Goal: Task Accomplishment & Management: Manage account settings

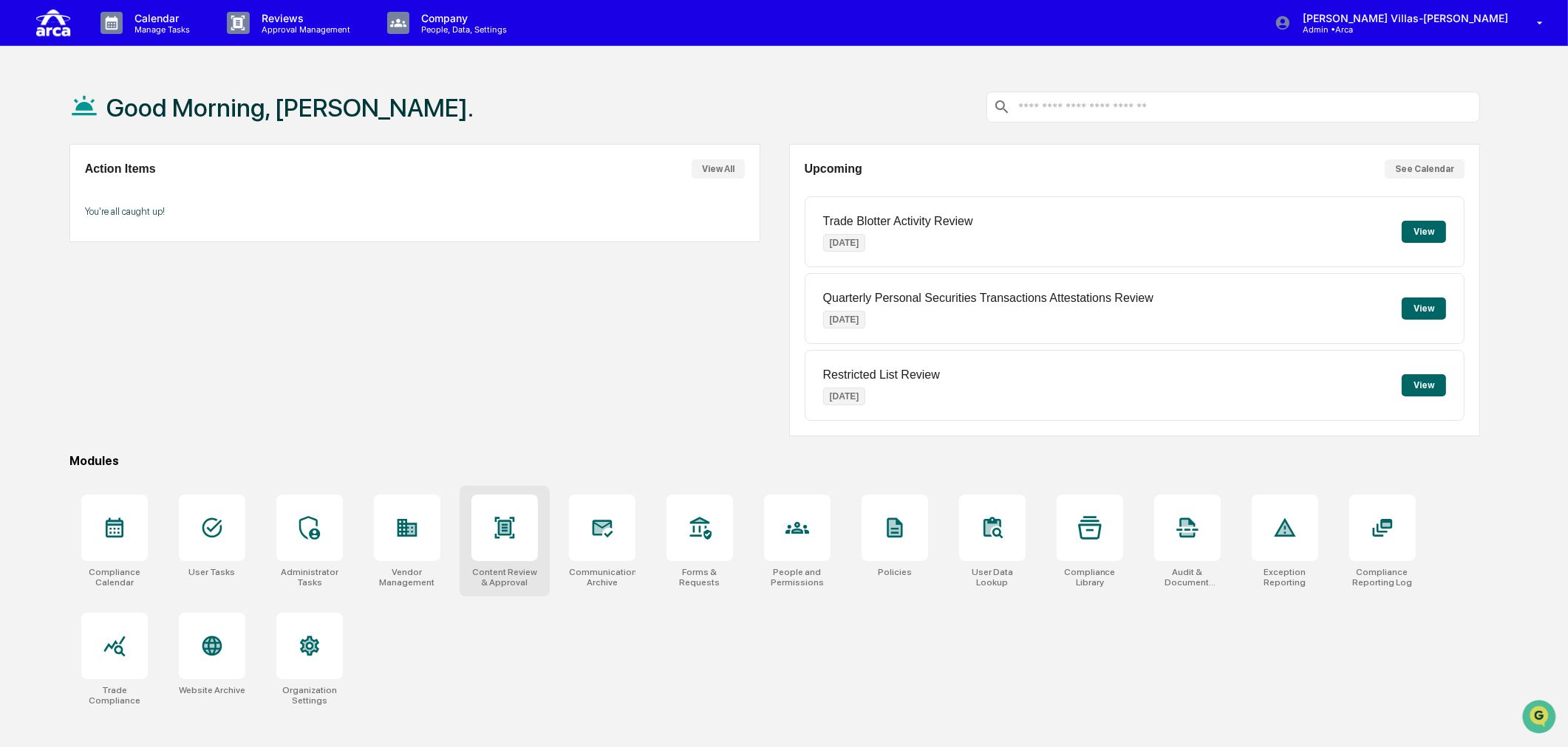
click at [513, 531] on icon at bounding box center [504, 527] width 23 height 23
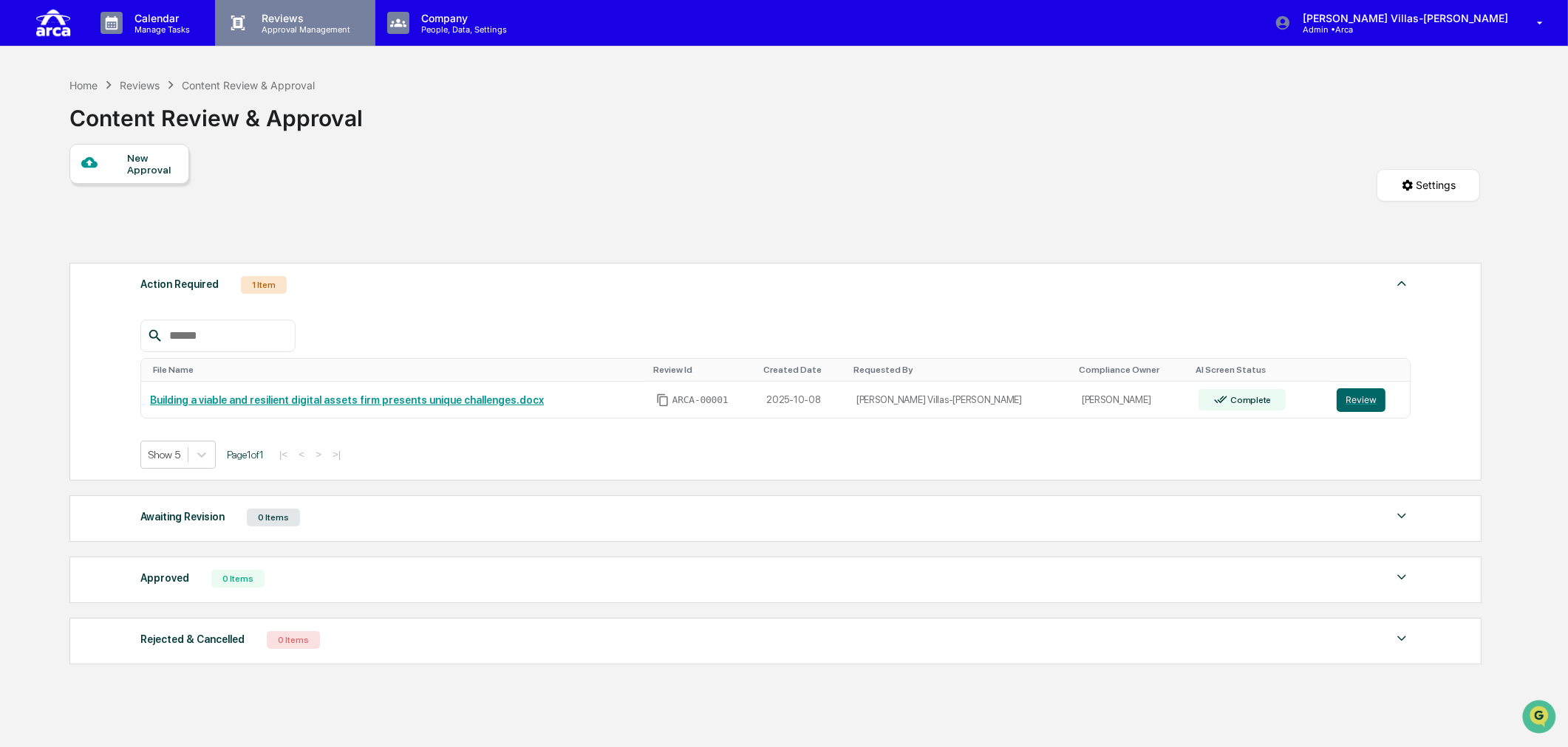
click at [298, 21] on p "Reviews" at bounding box center [303, 18] width 108 height 13
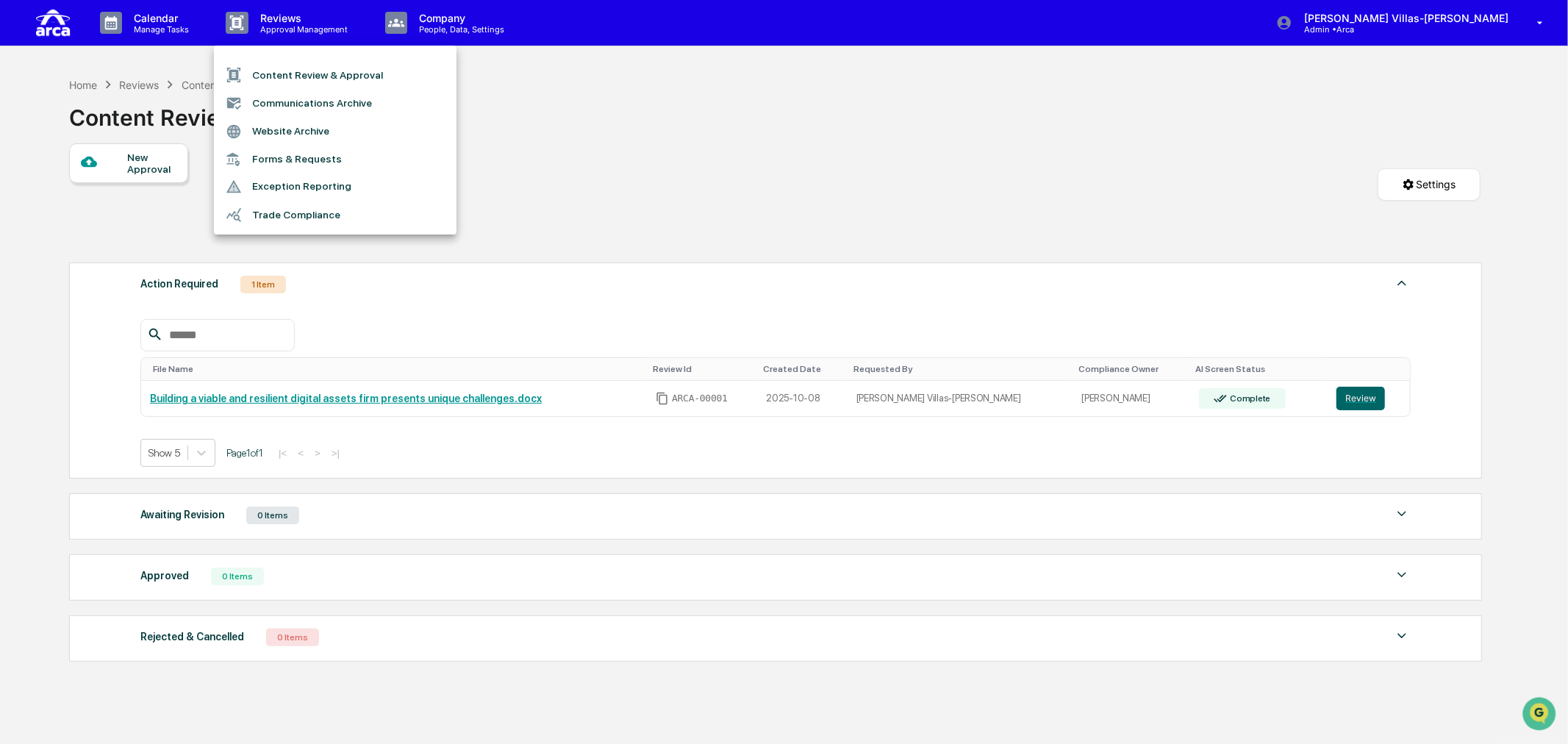
click at [163, 30] on div at bounding box center [784, 372] width 1568 height 744
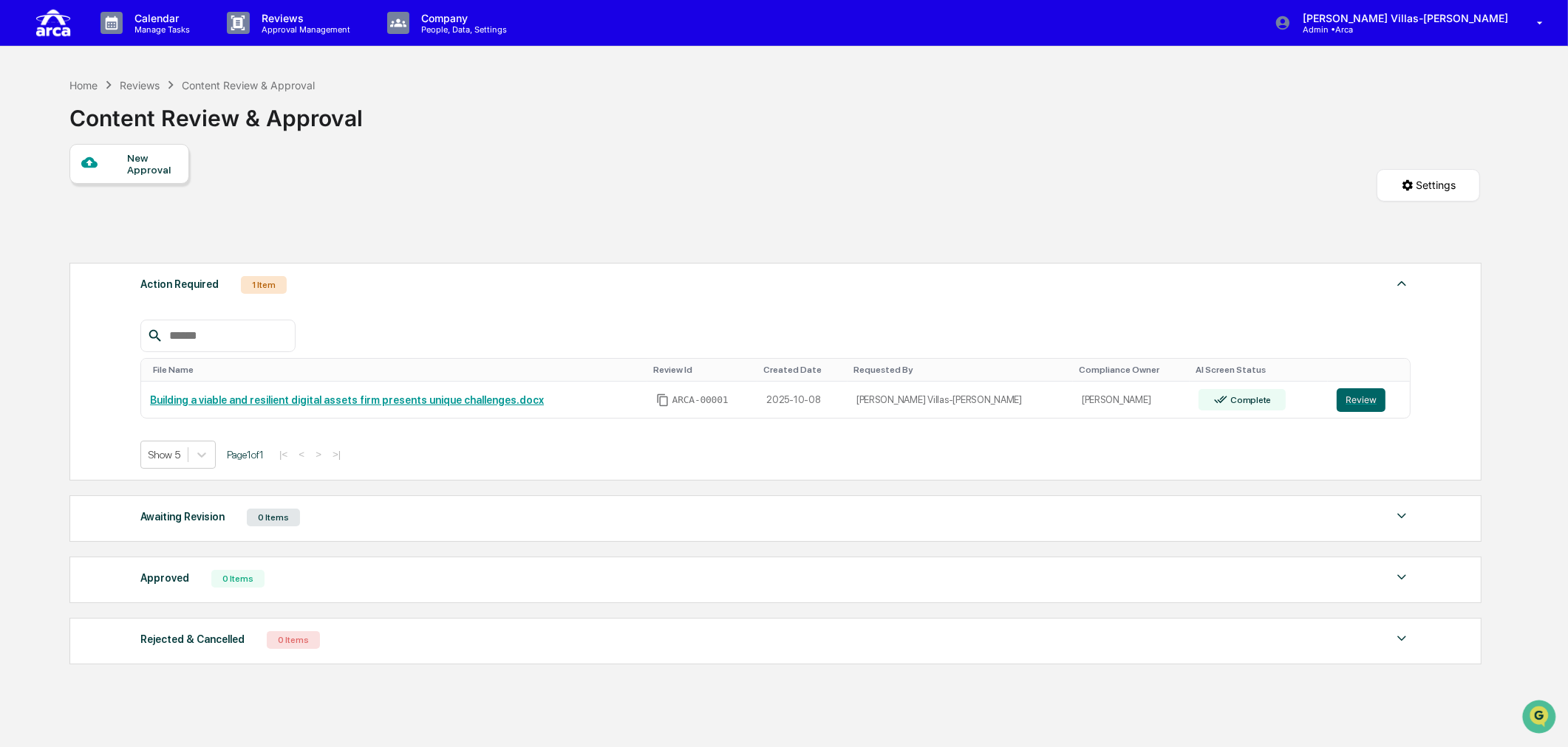
click at [914, 95] on div "Home Reviews Content Review & Approval Content Review & Approval" at bounding box center [775, 107] width 1411 height 74
click at [43, 12] on img at bounding box center [52, 22] width 35 height 34
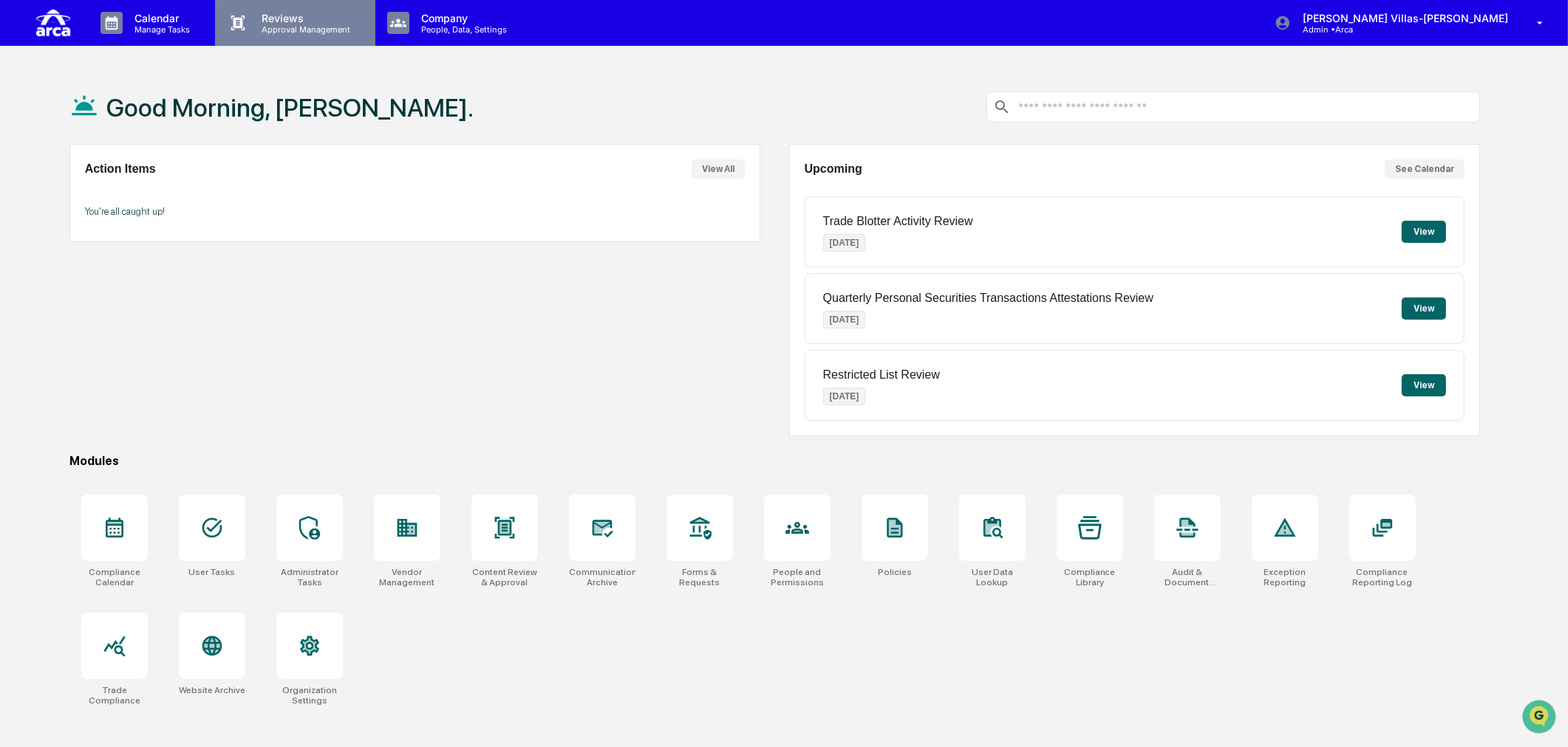
click at [290, 18] on p "Reviews" at bounding box center [303, 18] width 108 height 13
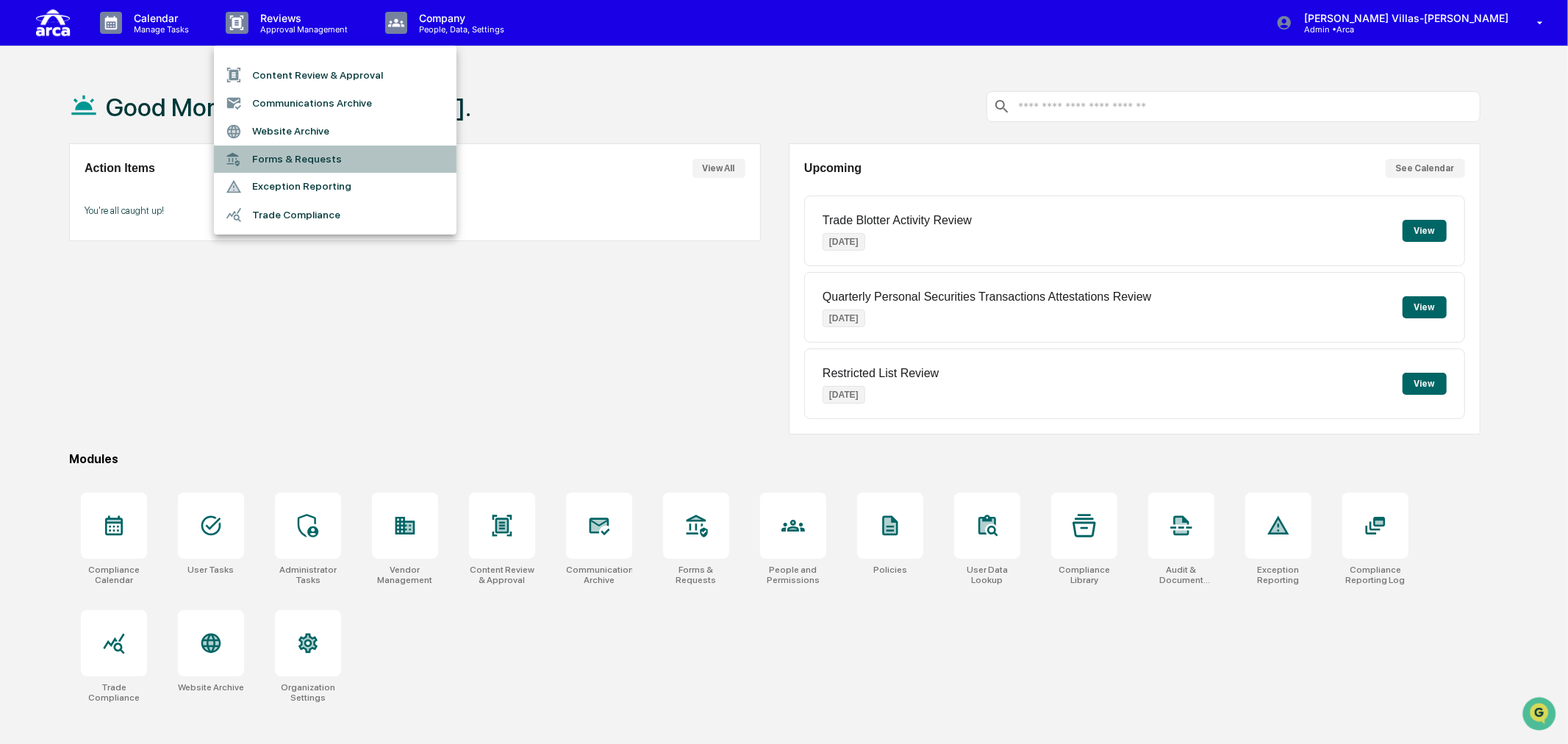
click at [282, 150] on li "Forms & Requests" at bounding box center [335, 159] width 242 height 27
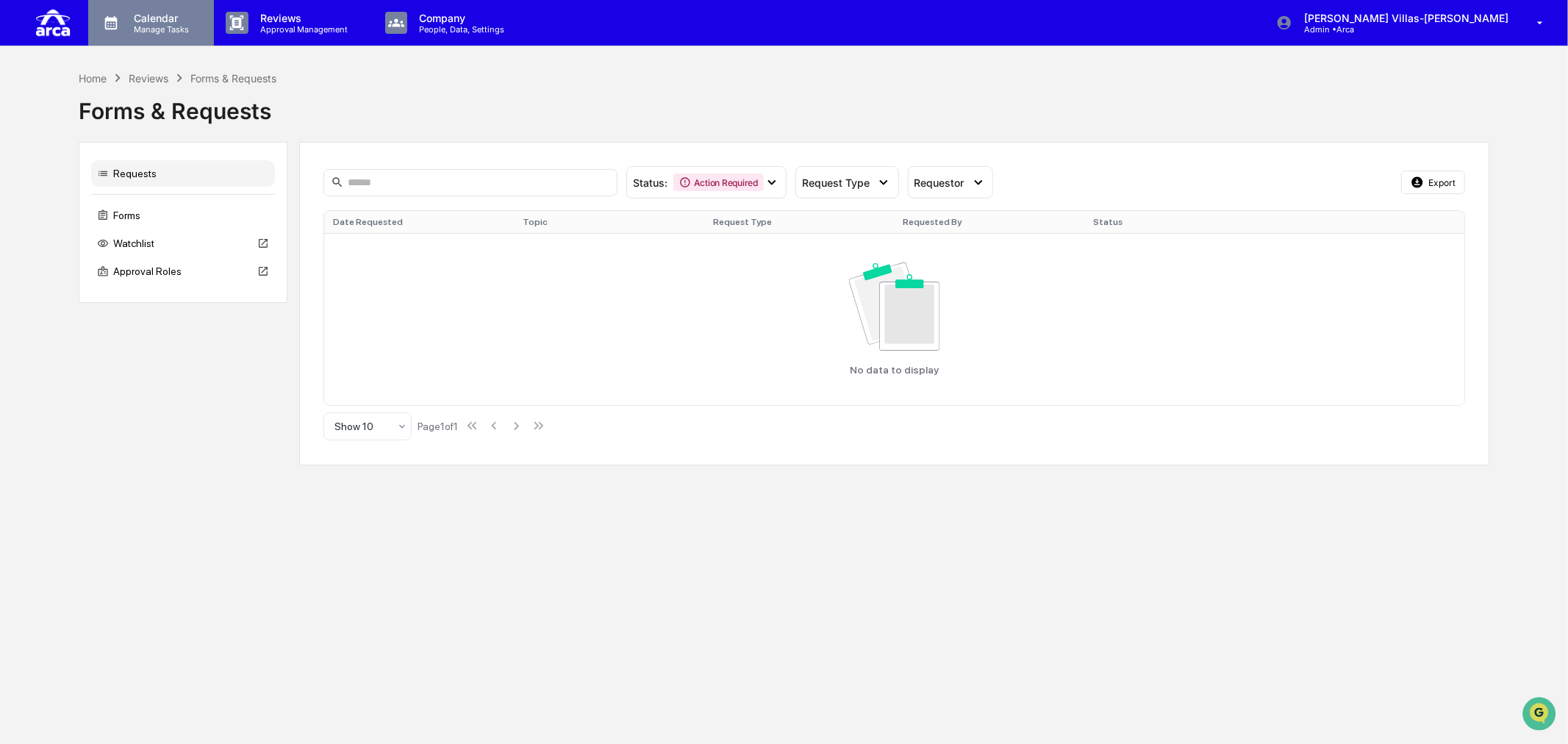
click at [133, 5] on div "Calendar Manage Tasks" at bounding box center [151, 22] width 126 height 45
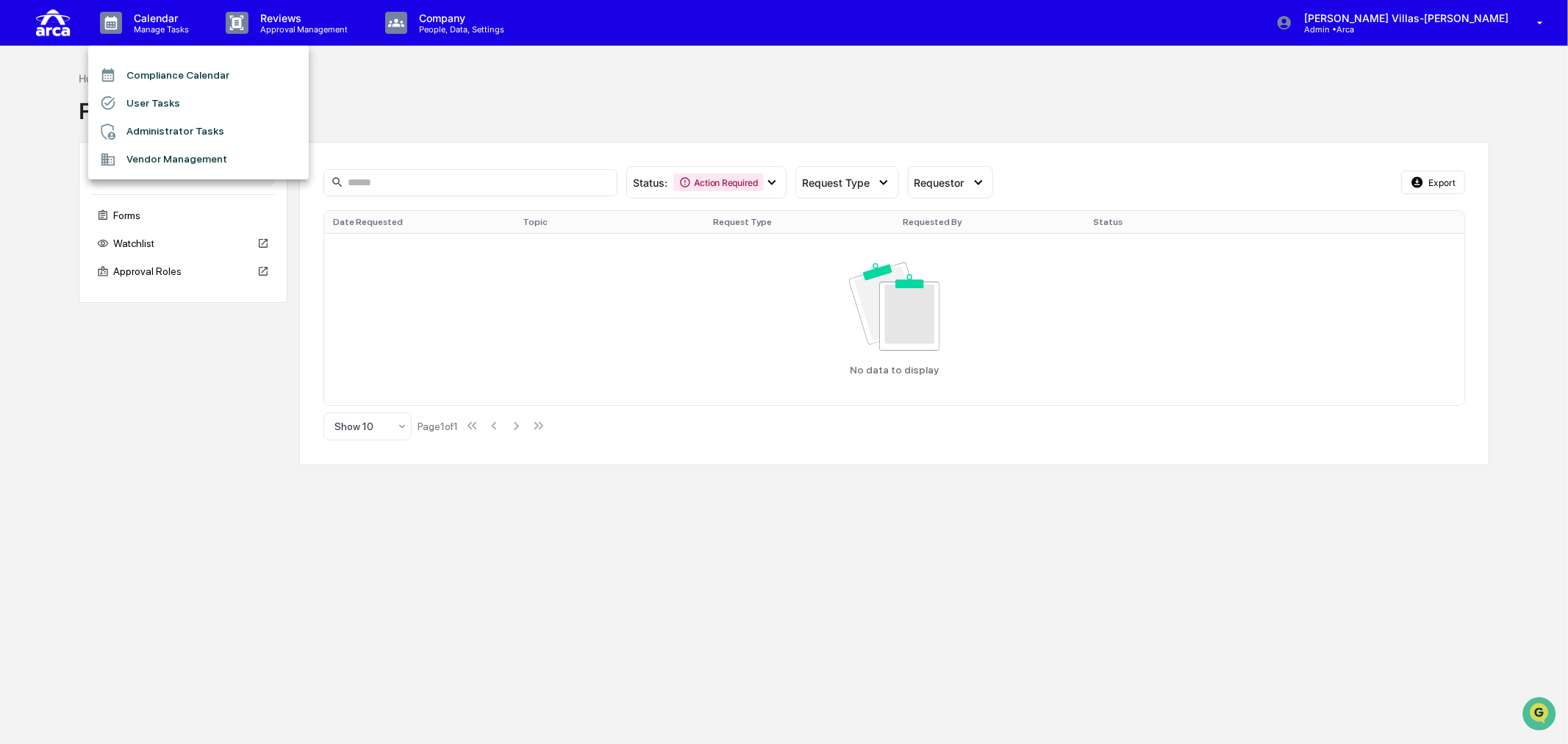
click at [138, 102] on li "User Tasks" at bounding box center [199, 103] width 221 height 28
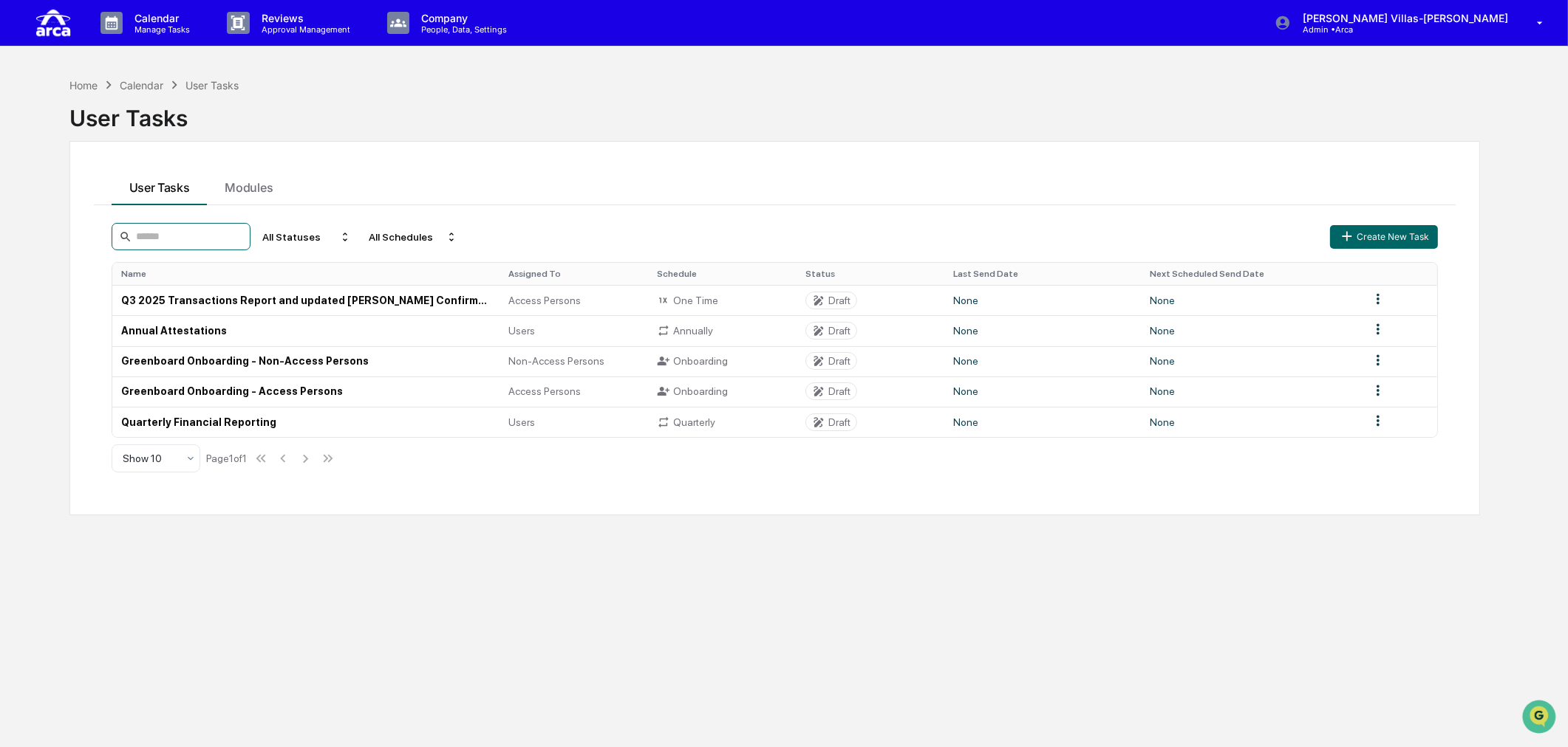
click at [218, 234] on input at bounding box center [181, 236] width 138 height 28
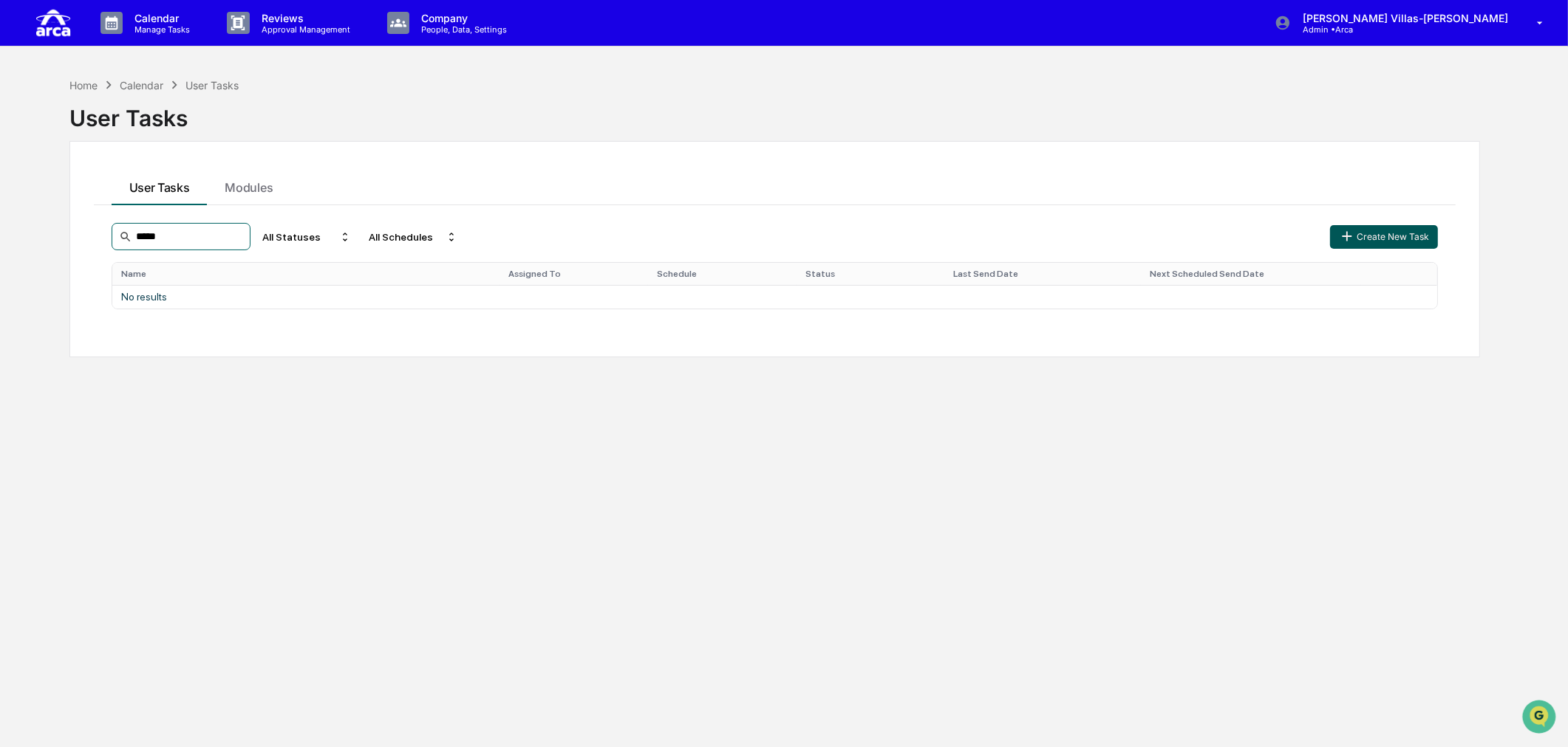
type input "****"
click at [1380, 230] on button "Create New Task" at bounding box center [1383, 236] width 108 height 23
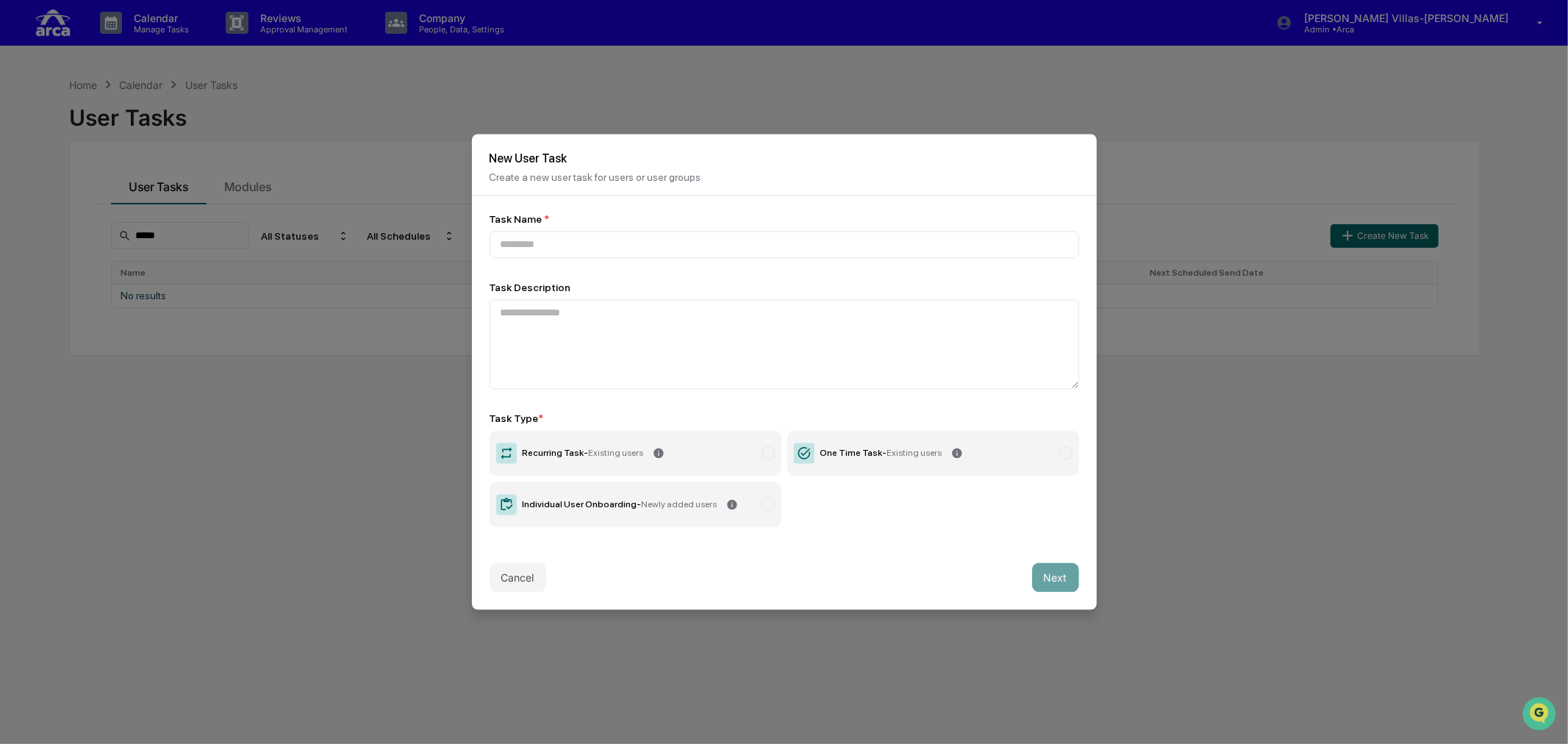
click at [560, 503] on div "Individual User Onboarding - Newly added users" at bounding box center [621, 505] width 195 height 10
click at [549, 236] on input at bounding box center [784, 246] width 590 height 27
click at [546, 244] on input at bounding box center [784, 246] width 590 height 27
click at [542, 312] on textarea at bounding box center [784, 344] width 590 height 90
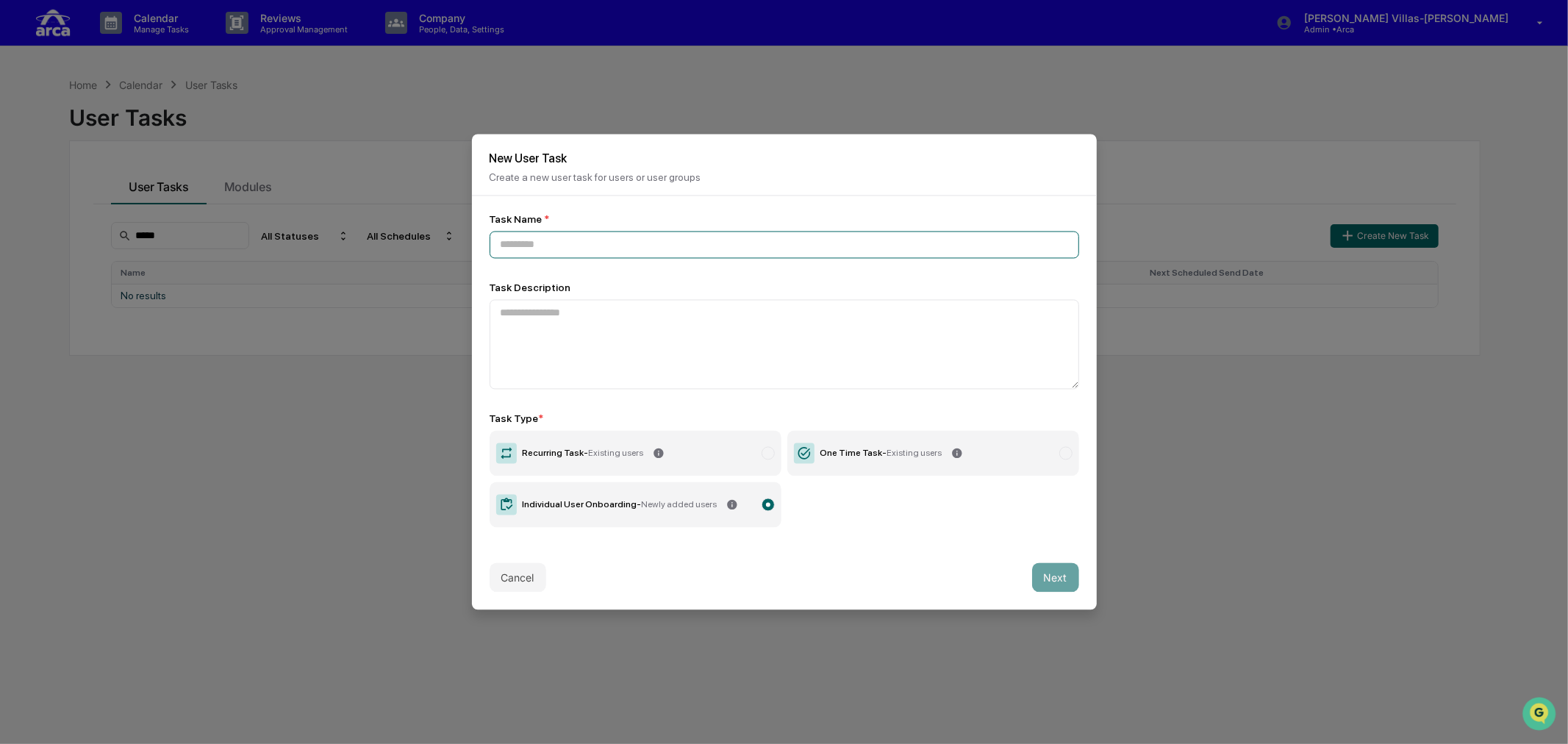
click at [564, 239] on input at bounding box center [784, 246] width 590 height 27
click at [606, 342] on textarea at bounding box center [784, 344] width 590 height 90
click at [575, 242] on input at bounding box center [784, 246] width 590 height 27
type input "*"
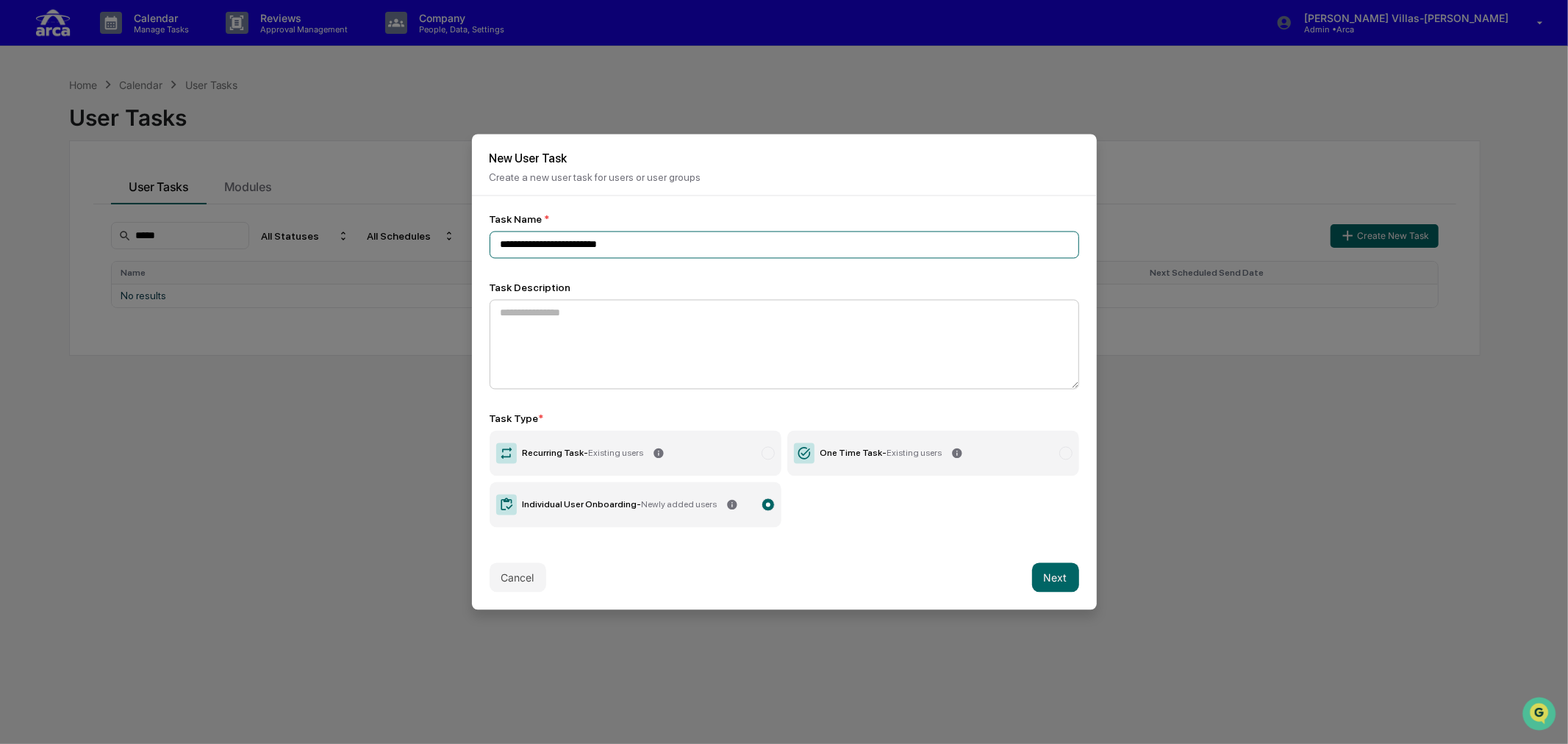
type input "**********"
click at [591, 322] on textarea at bounding box center [784, 344] width 590 height 90
type textarea "*******"
click at [659, 545] on div "Cancel Next" at bounding box center [784, 578] width 625 height 65
click at [843, 449] on div "One Time Task - Existing users" at bounding box center [882, 454] width 122 height 10
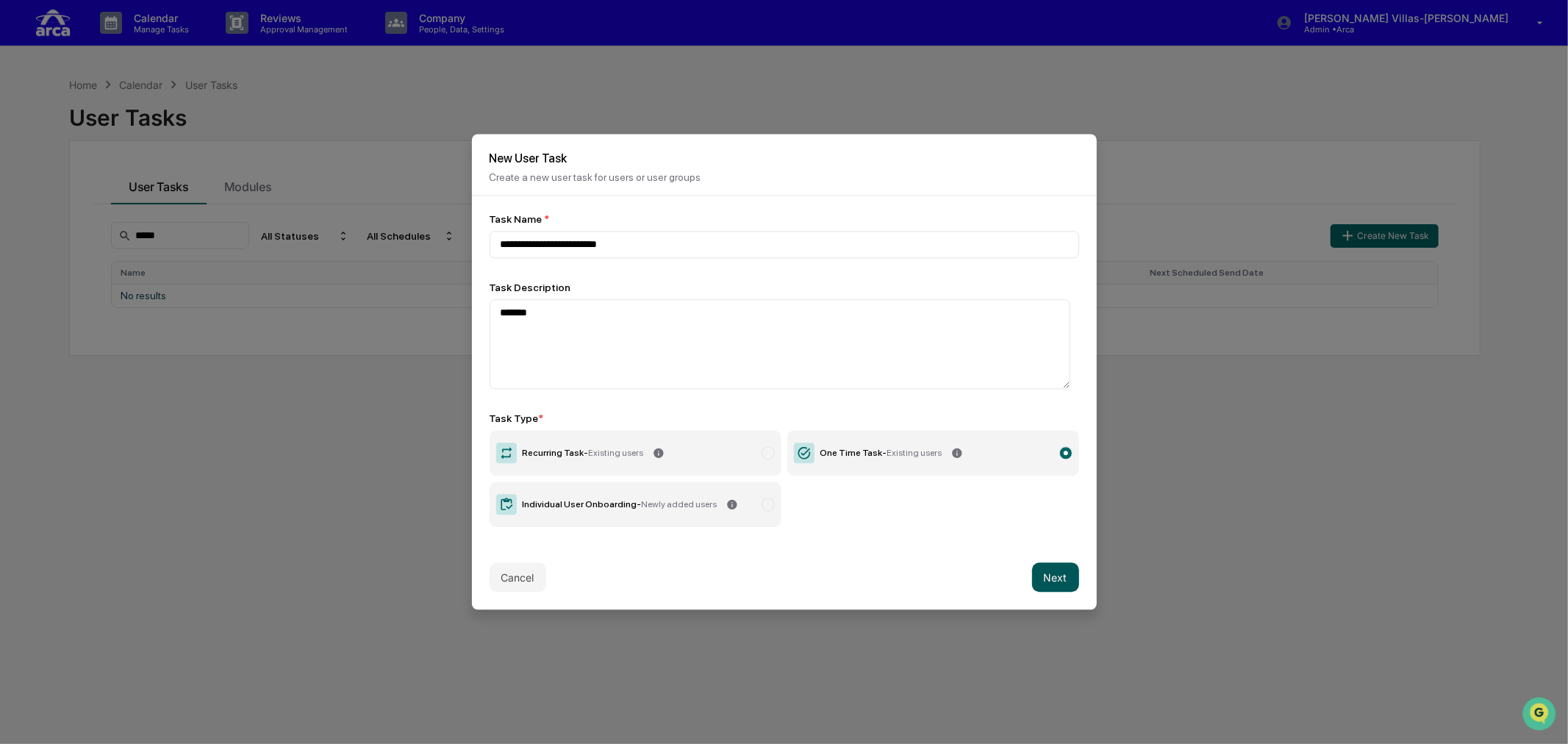
click at [1045, 564] on button "Next" at bounding box center [1055, 578] width 47 height 29
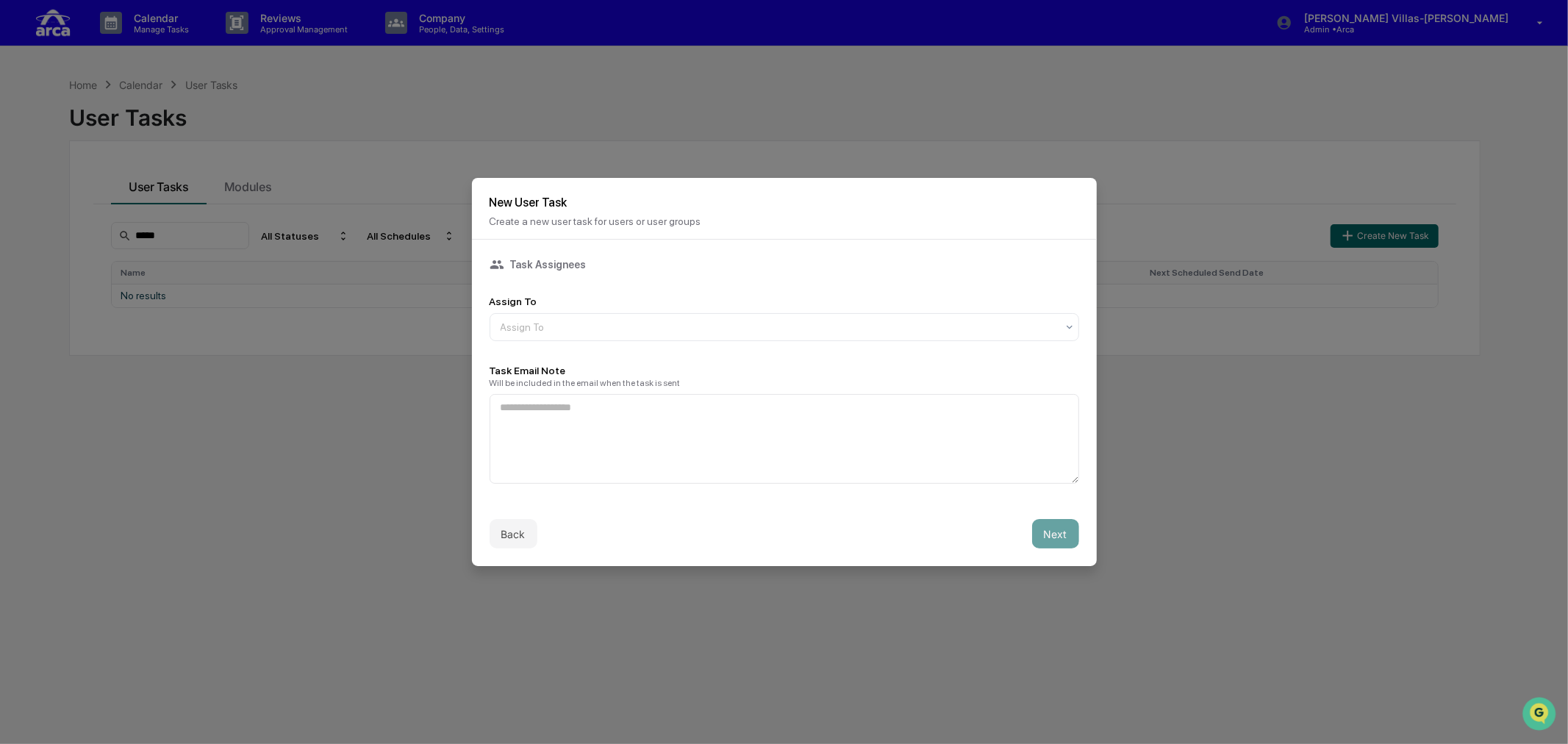
click at [791, 482] on div "Task Assignees Assign To Assign To Task Email Note Will be included in the emai…" at bounding box center [784, 371] width 625 height 262
click at [516, 535] on button "Back" at bounding box center [514, 533] width 48 height 29
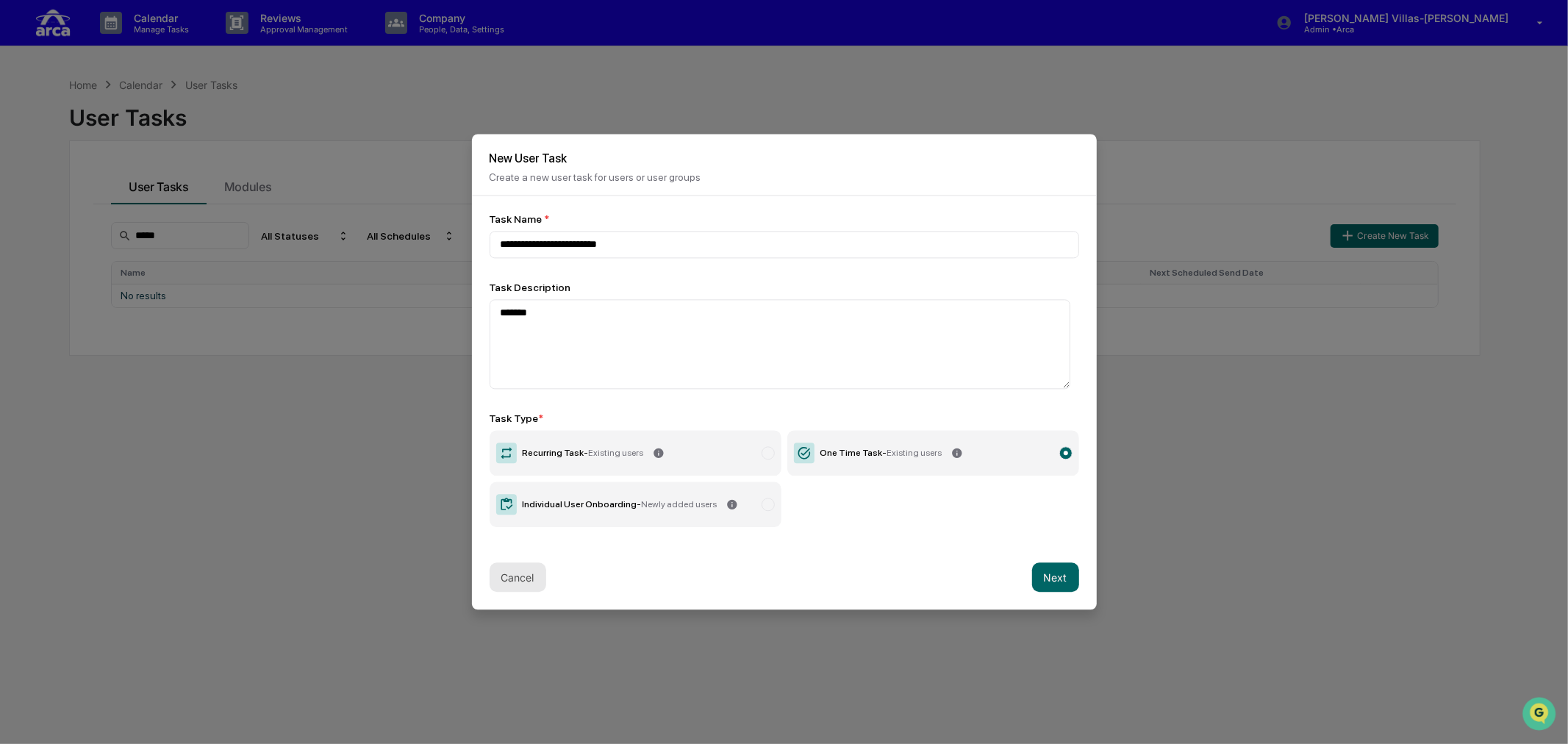
click at [525, 576] on button "Cancel" at bounding box center [518, 578] width 56 height 29
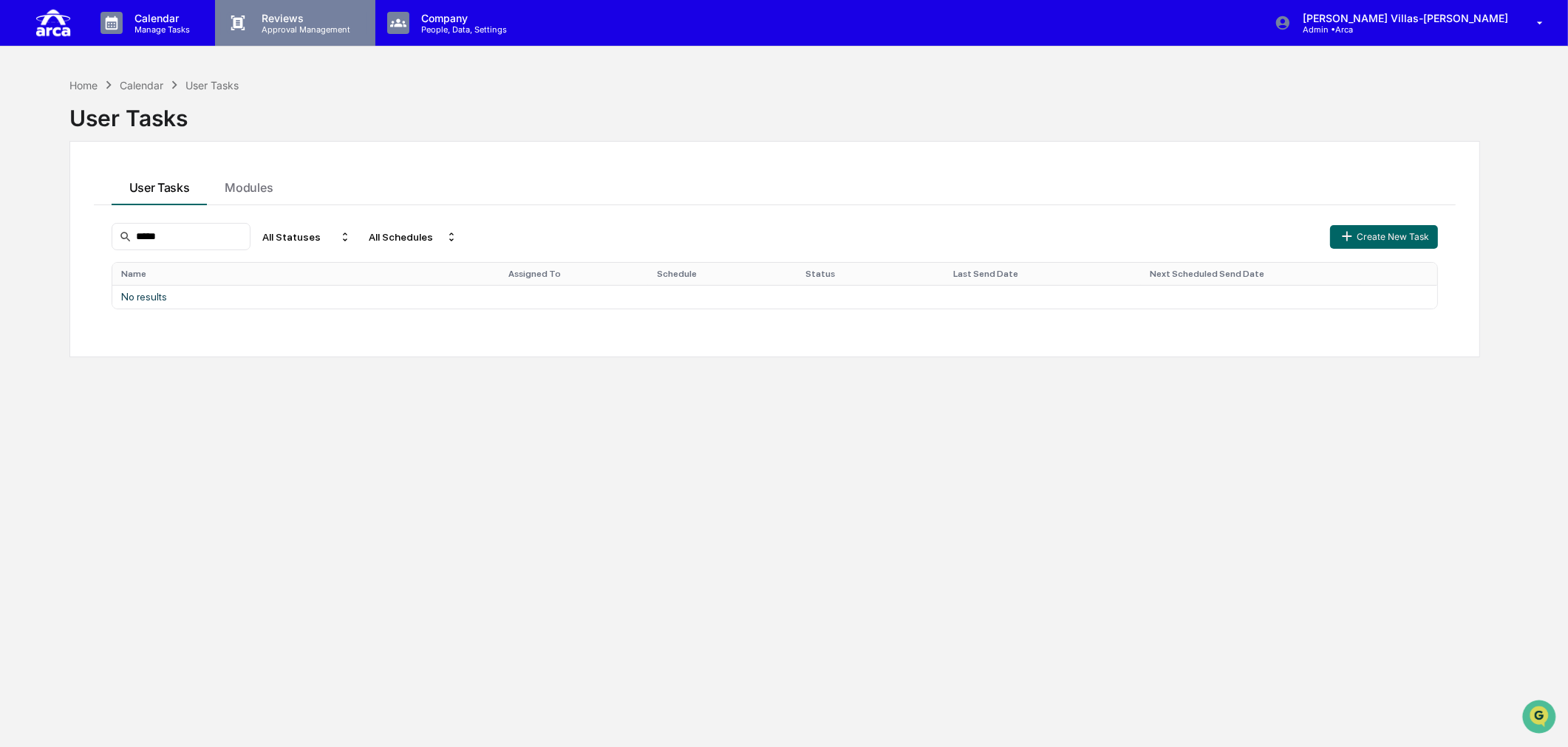
click at [285, 18] on p "Reviews" at bounding box center [303, 18] width 108 height 13
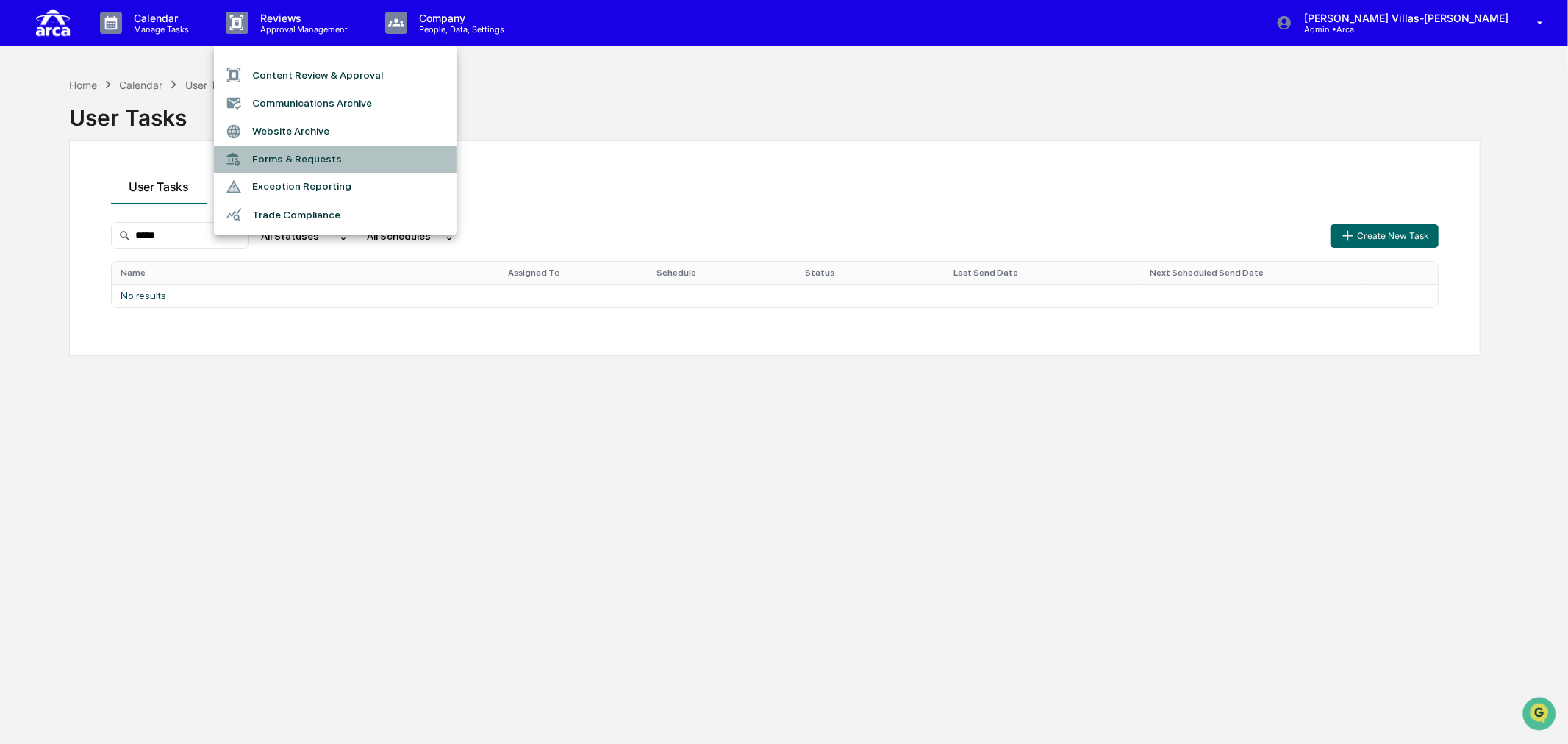
click at [282, 159] on li "Forms & Requests" at bounding box center [335, 159] width 242 height 27
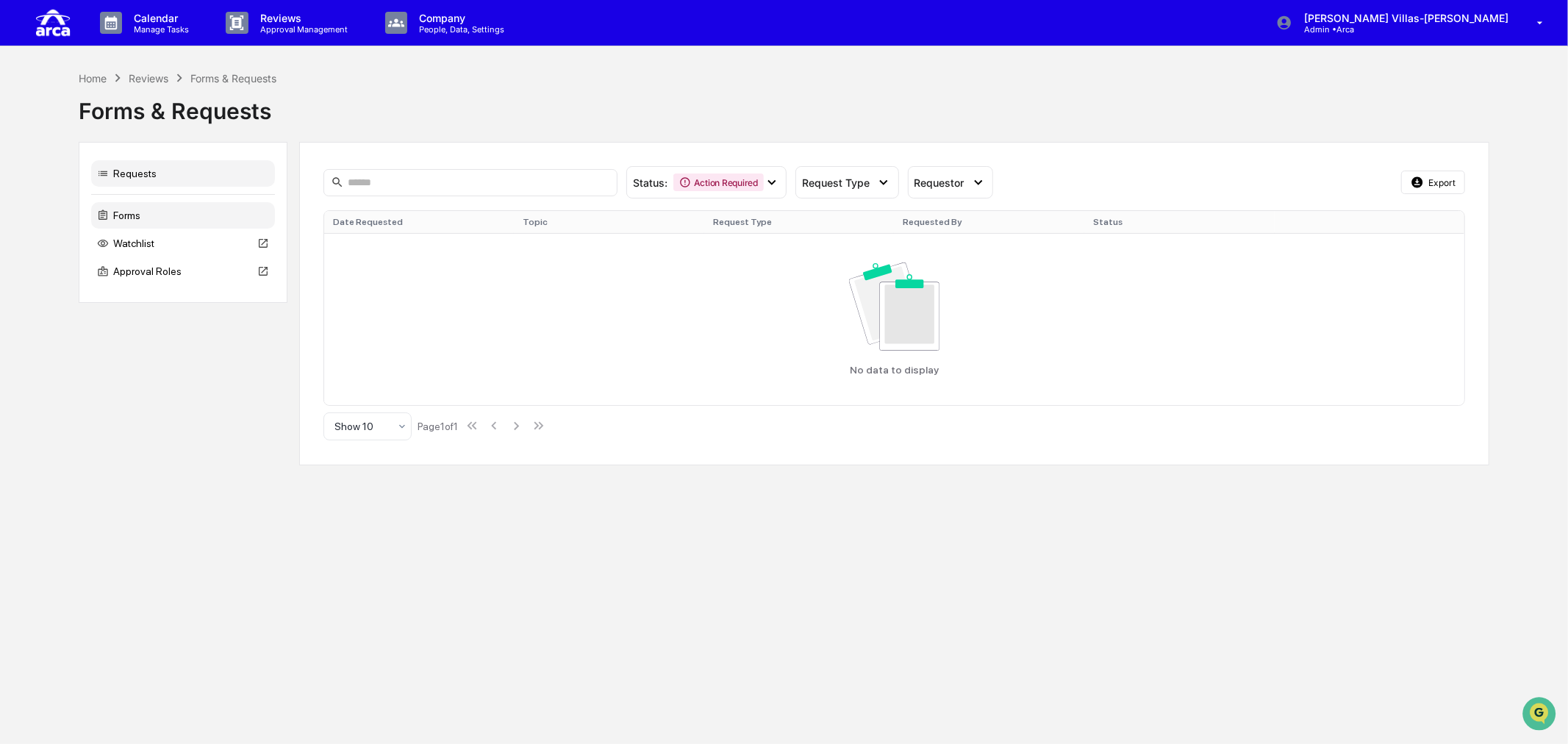
click at [137, 211] on div "Forms" at bounding box center [183, 215] width 184 height 27
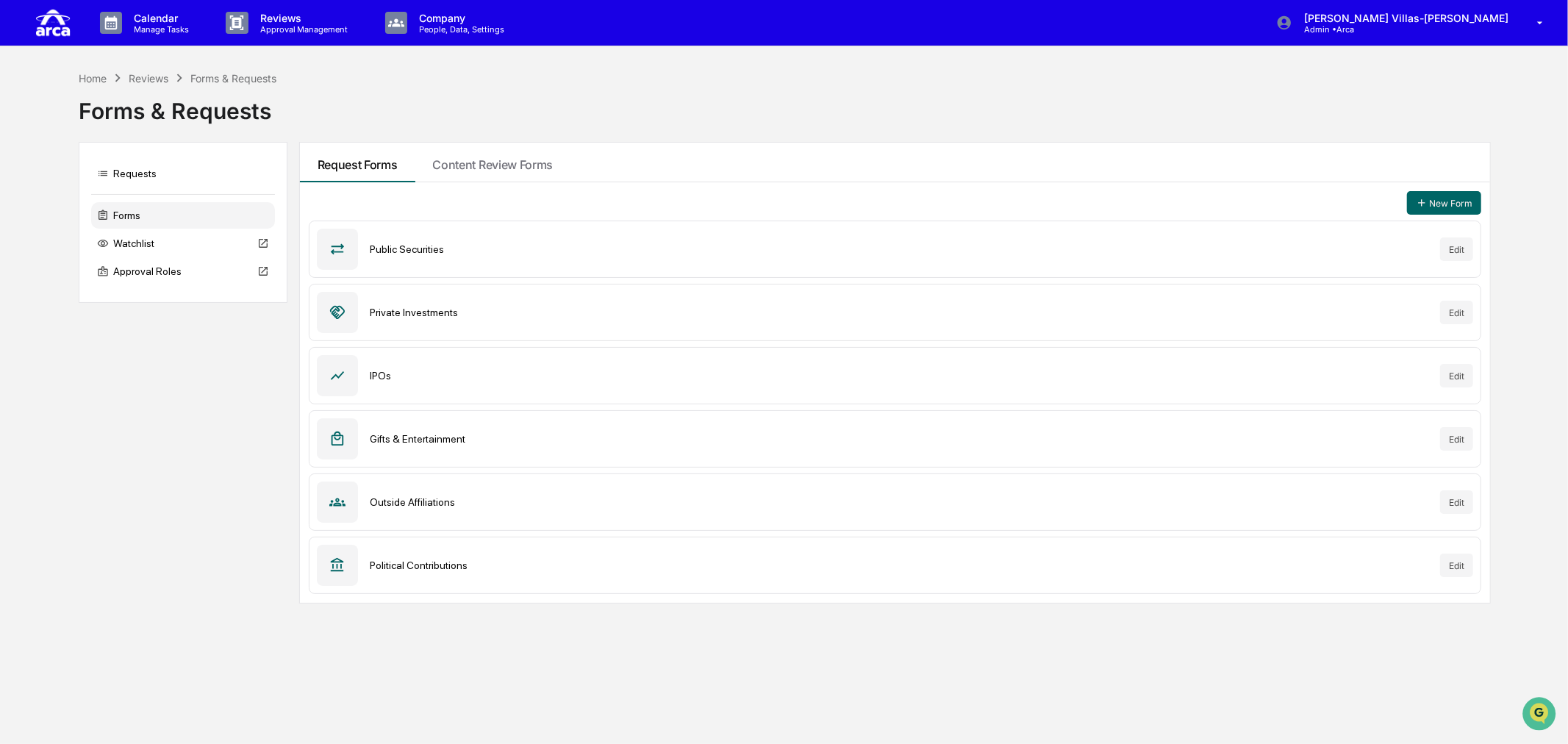
click at [426, 252] on div "Public Securities" at bounding box center [900, 249] width 1060 height 12
click at [1452, 250] on button "Edit" at bounding box center [1457, 248] width 33 height 23
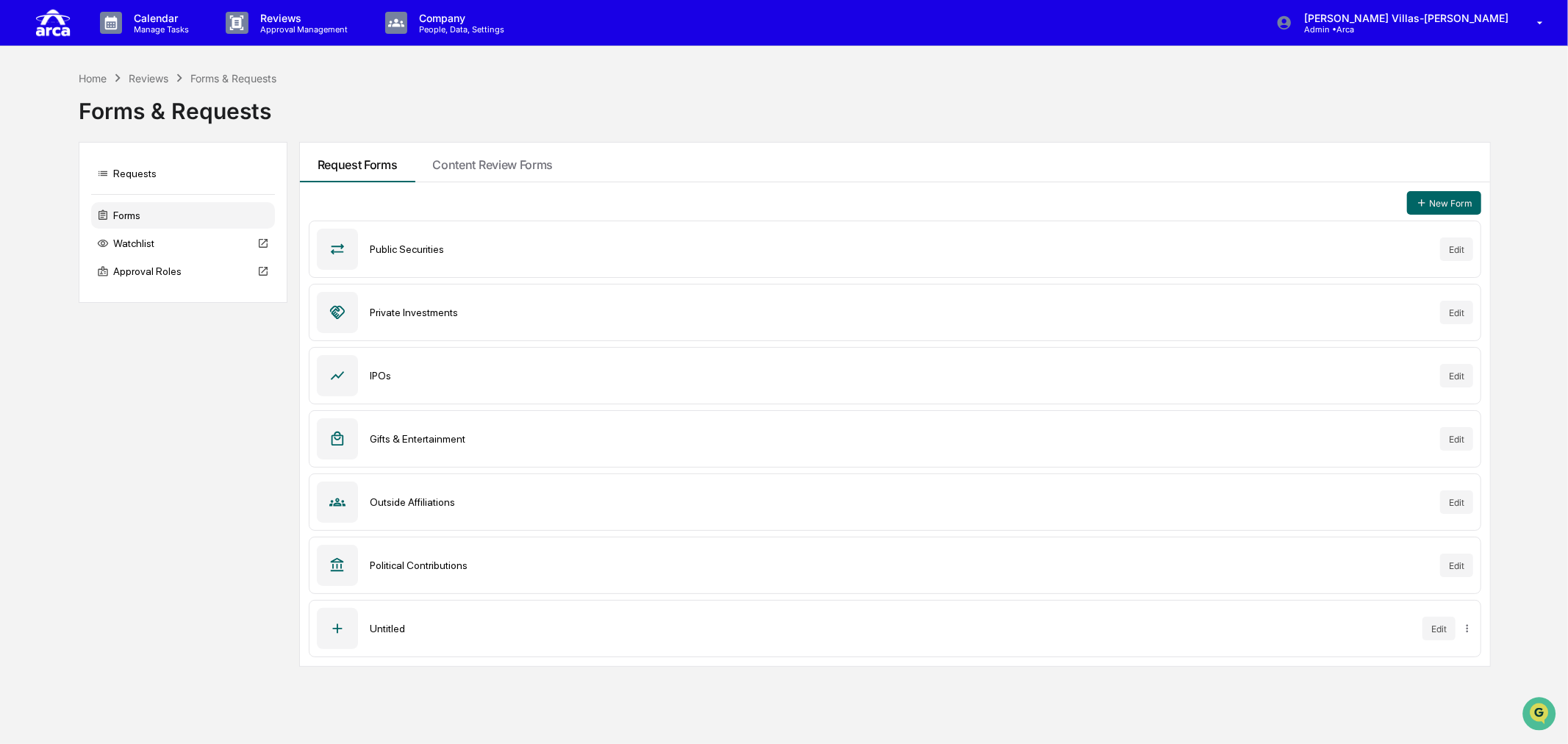
click at [213, 464] on div "Requests Forms Watchlist Approval Roles Request Forms Content Review Forms New …" at bounding box center [784, 404] width 1411 height 525
click at [149, 19] on p "Calendar" at bounding box center [159, 18] width 74 height 13
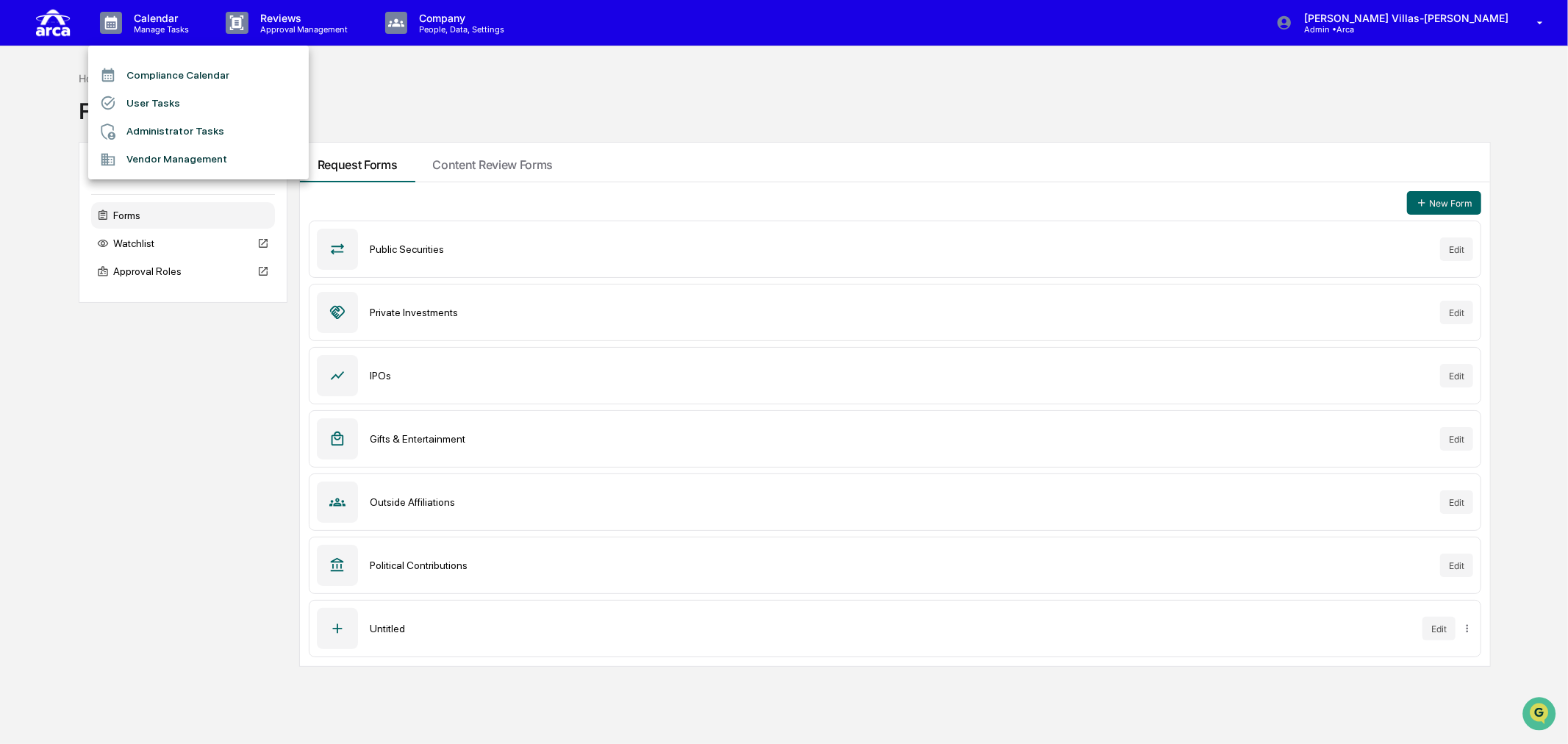
click at [535, 79] on div at bounding box center [784, 372] width 1568 height 744
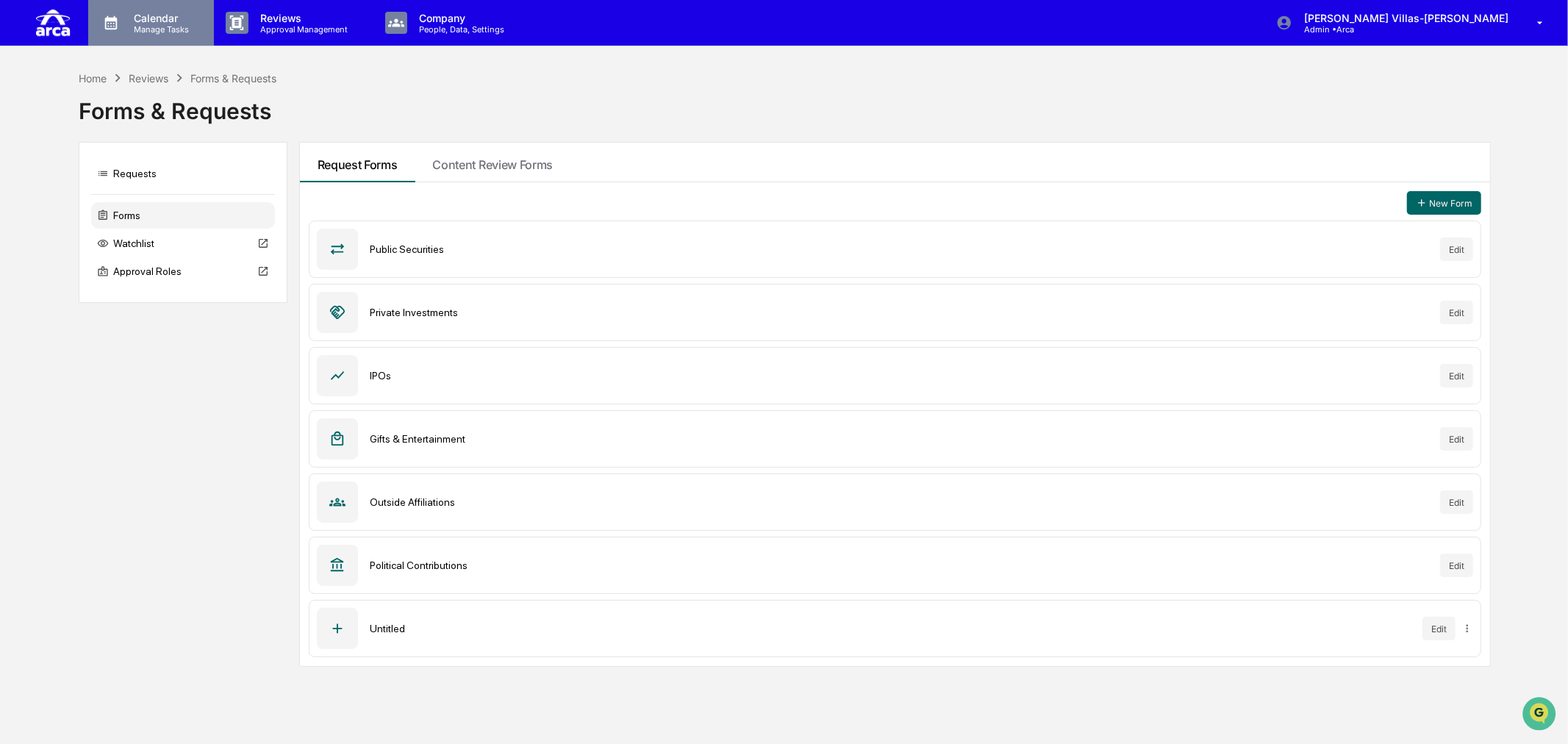
click at [159, 17] on p "Calendar" at bounding box center [159, 18] width 74 height 13
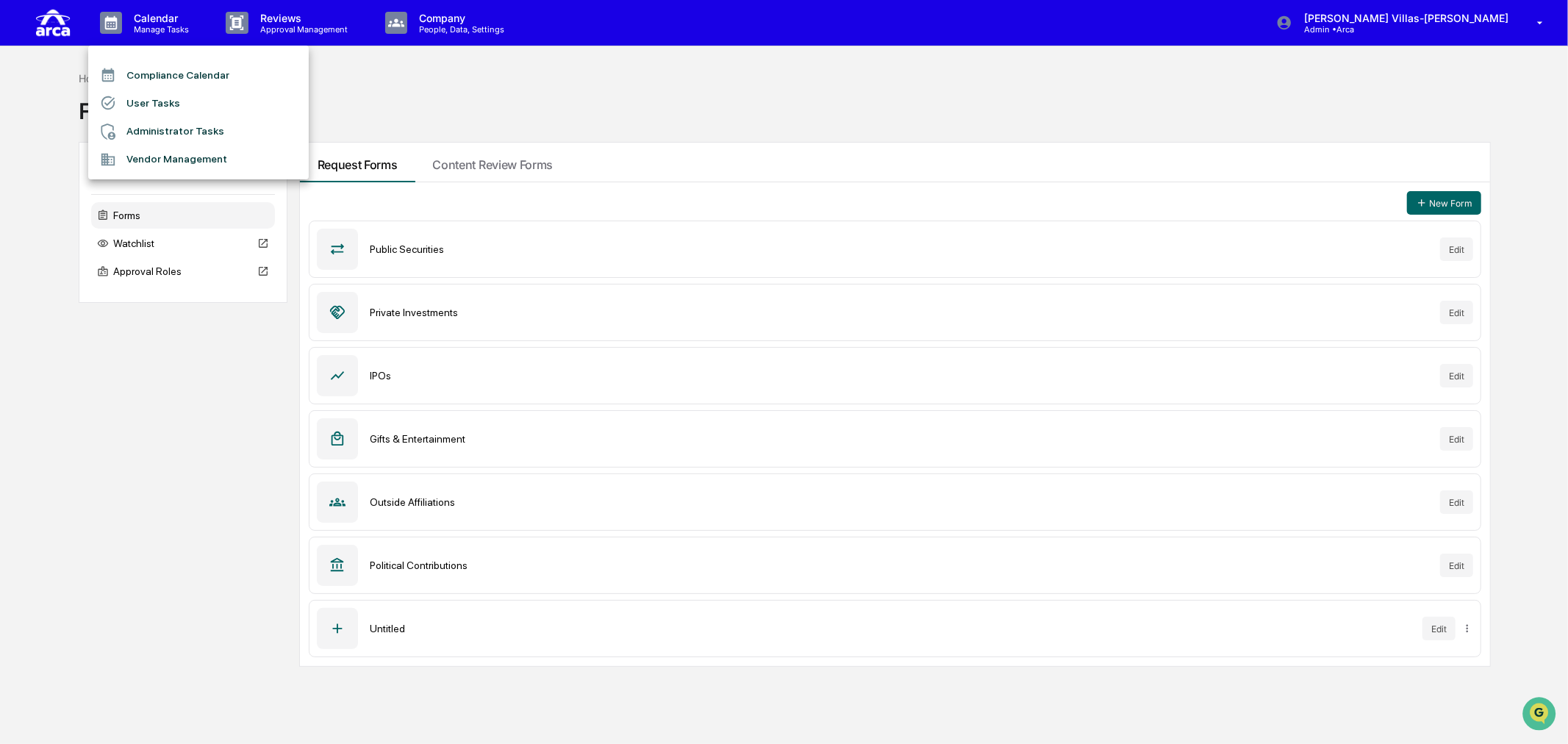
click at [125, 99] on div at bounding box center [113, 103] width 27 height 16
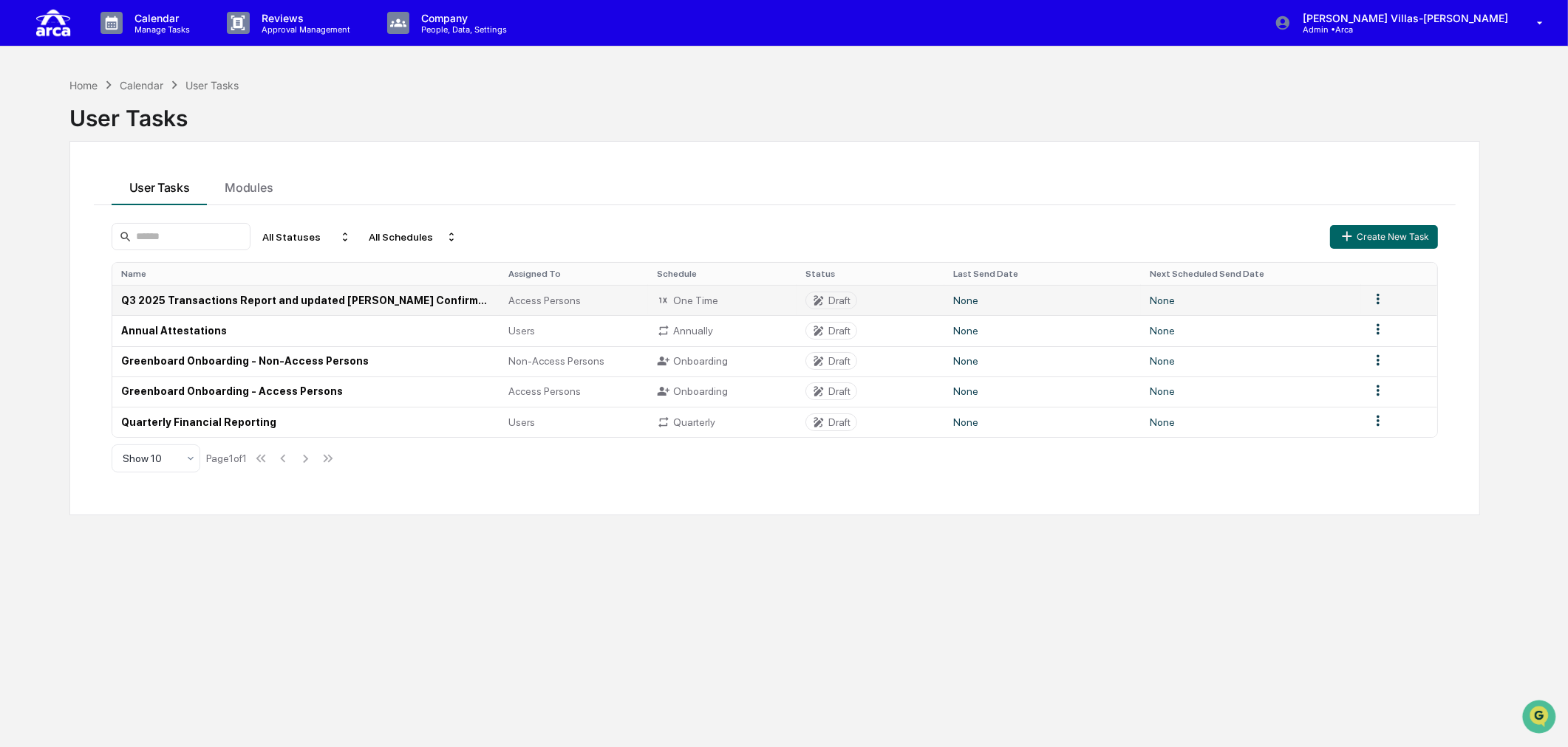
click at [188, 297] on td "Q3 2025 Transactions Report and updated [PERSON_NAME] Confirmation (Access Pers…" at bounding box center [306, 300] width 388 height 30
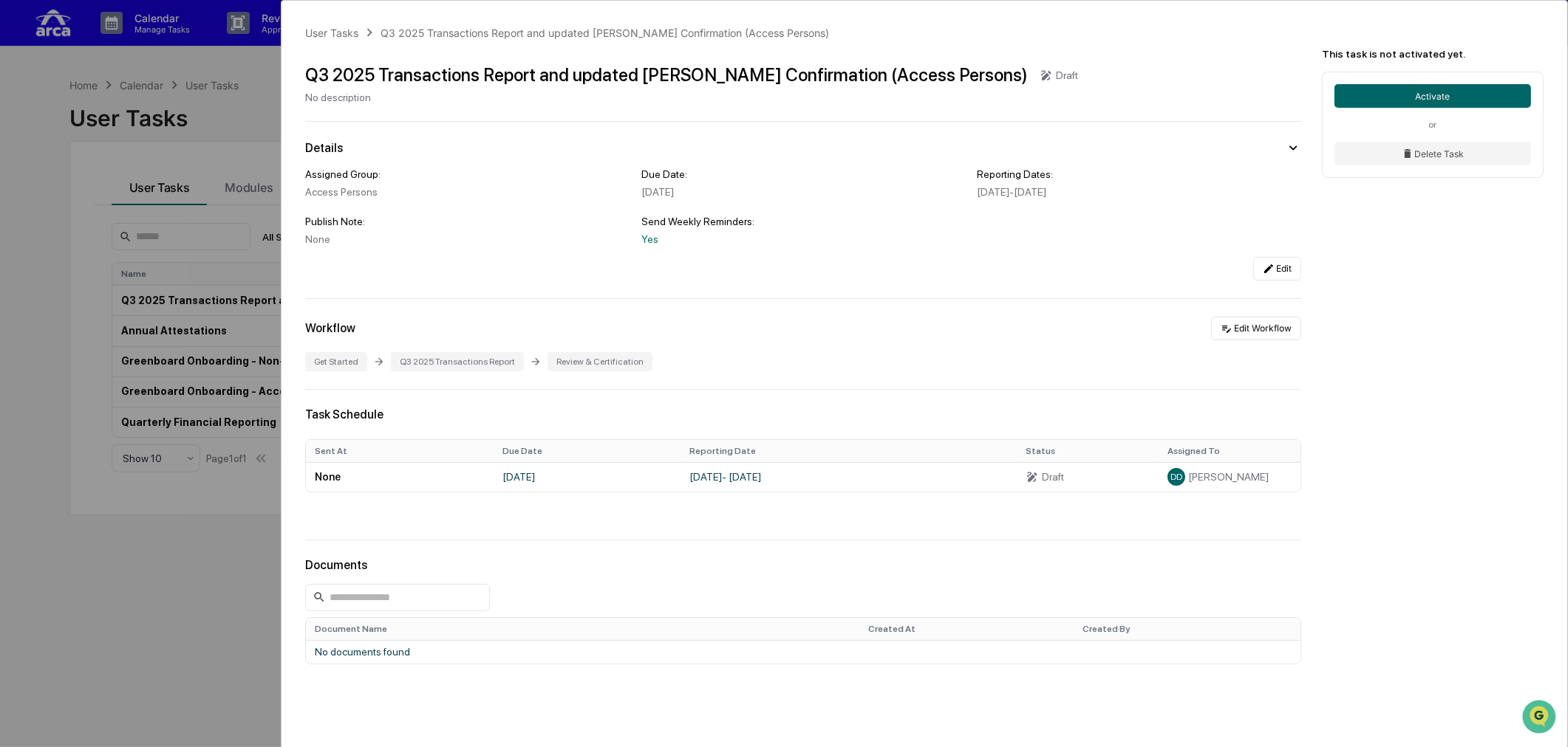
click at [152, 630] on div "User Tasks Q3 2025 Transactions Report and updated [PERSON_NAME] Confirmation (…" at bounding box center [784, 373] width 1568 height 747
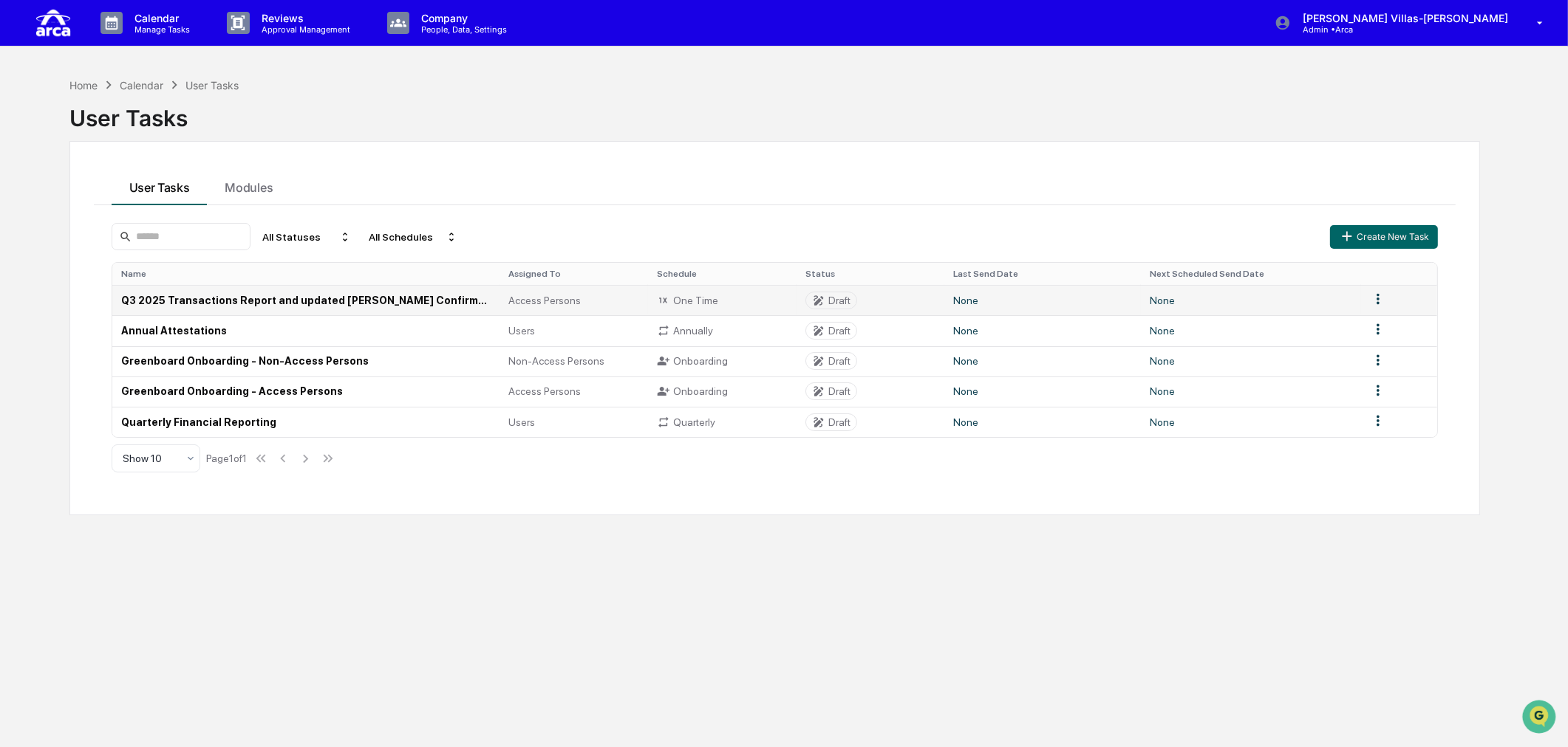
click at [244, 304] on td "Q3 2025 Transactions Report and updated [PERSON_NAME] Confirmation (Access Pers…" at bounding box center [306, 300] width 388 height 30
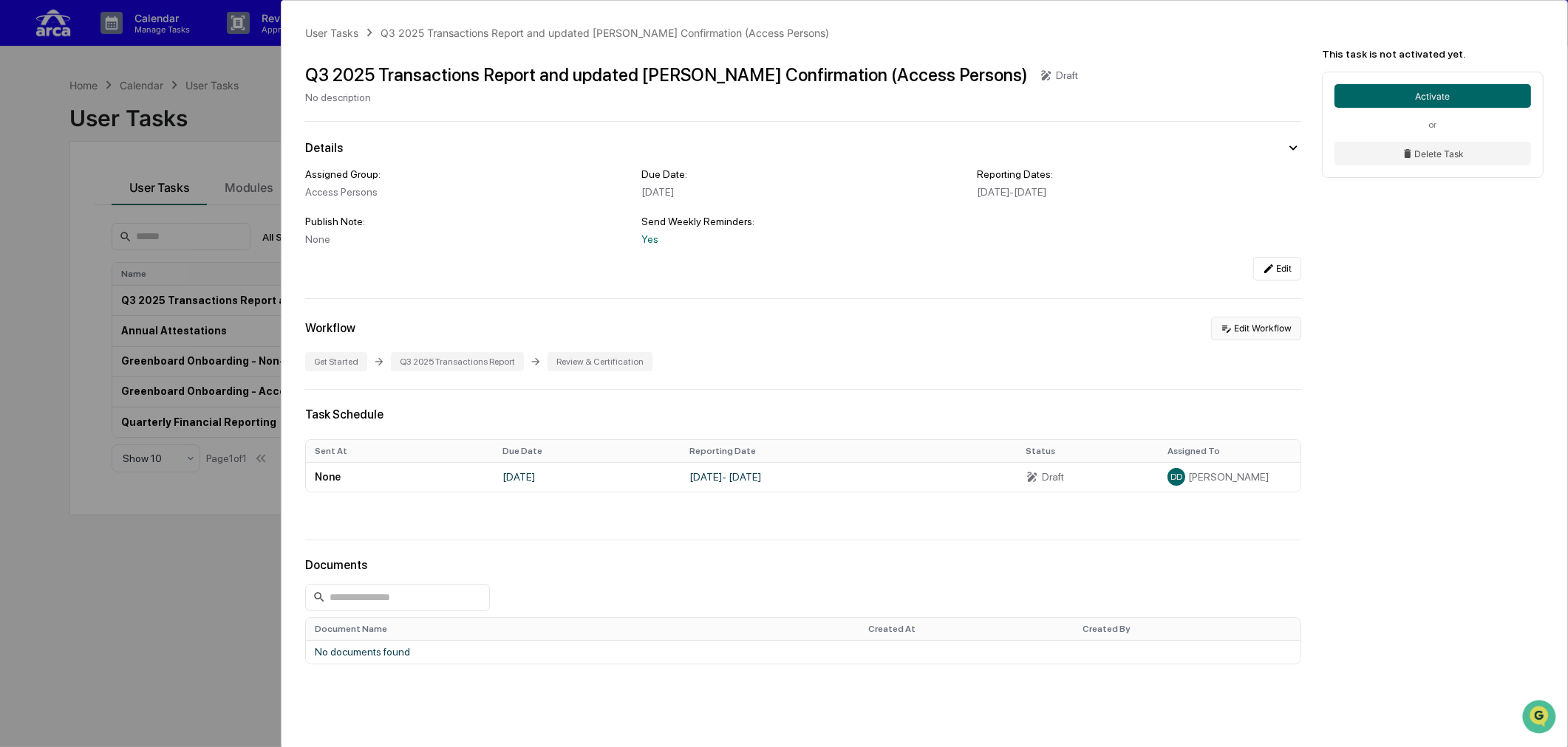
click at [1247, 334] on button "Edit Workflow" at bounding box center [1256, 328] width 90 height 23
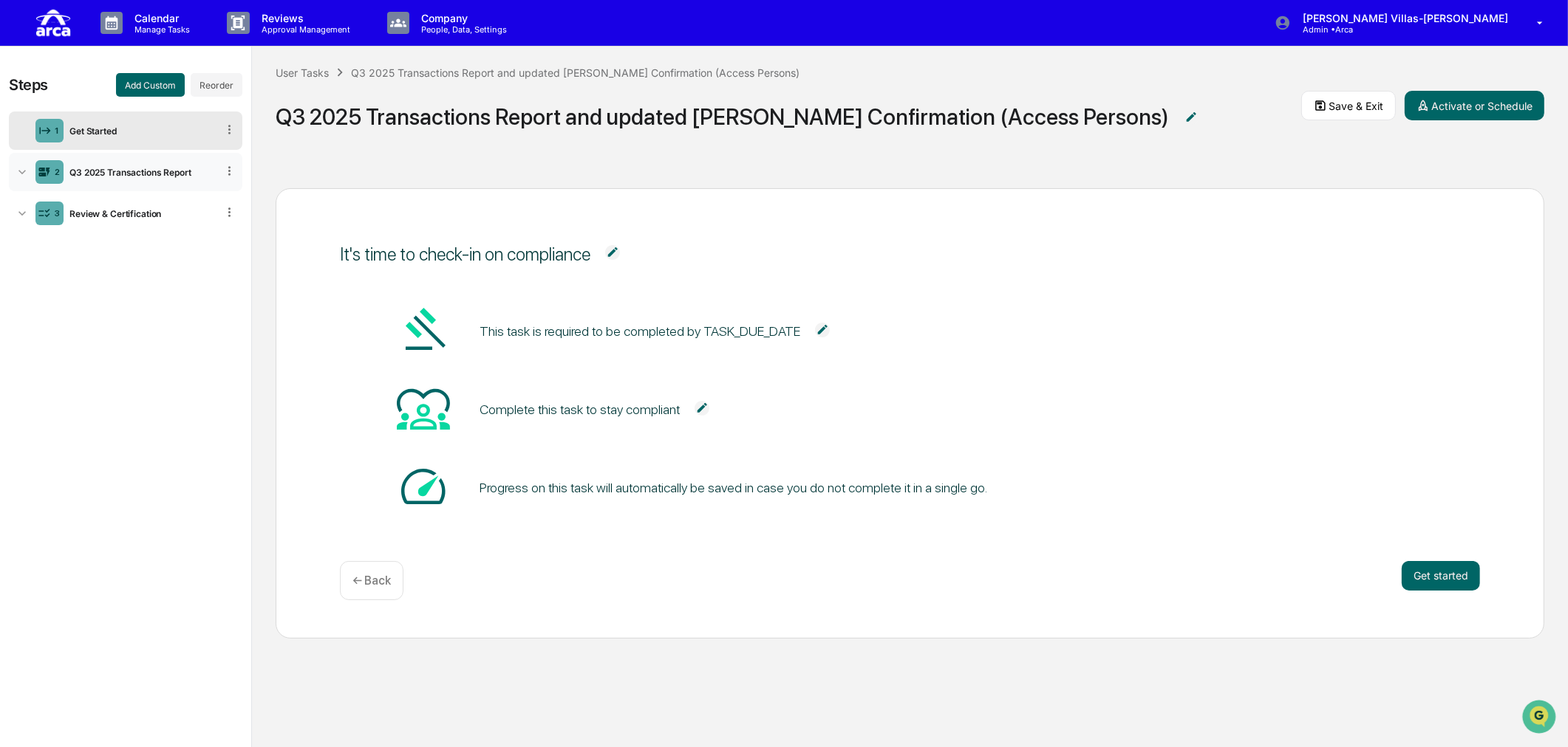
click at [21, 170] on icon at bounding box center [22, 172] width 15 height 15
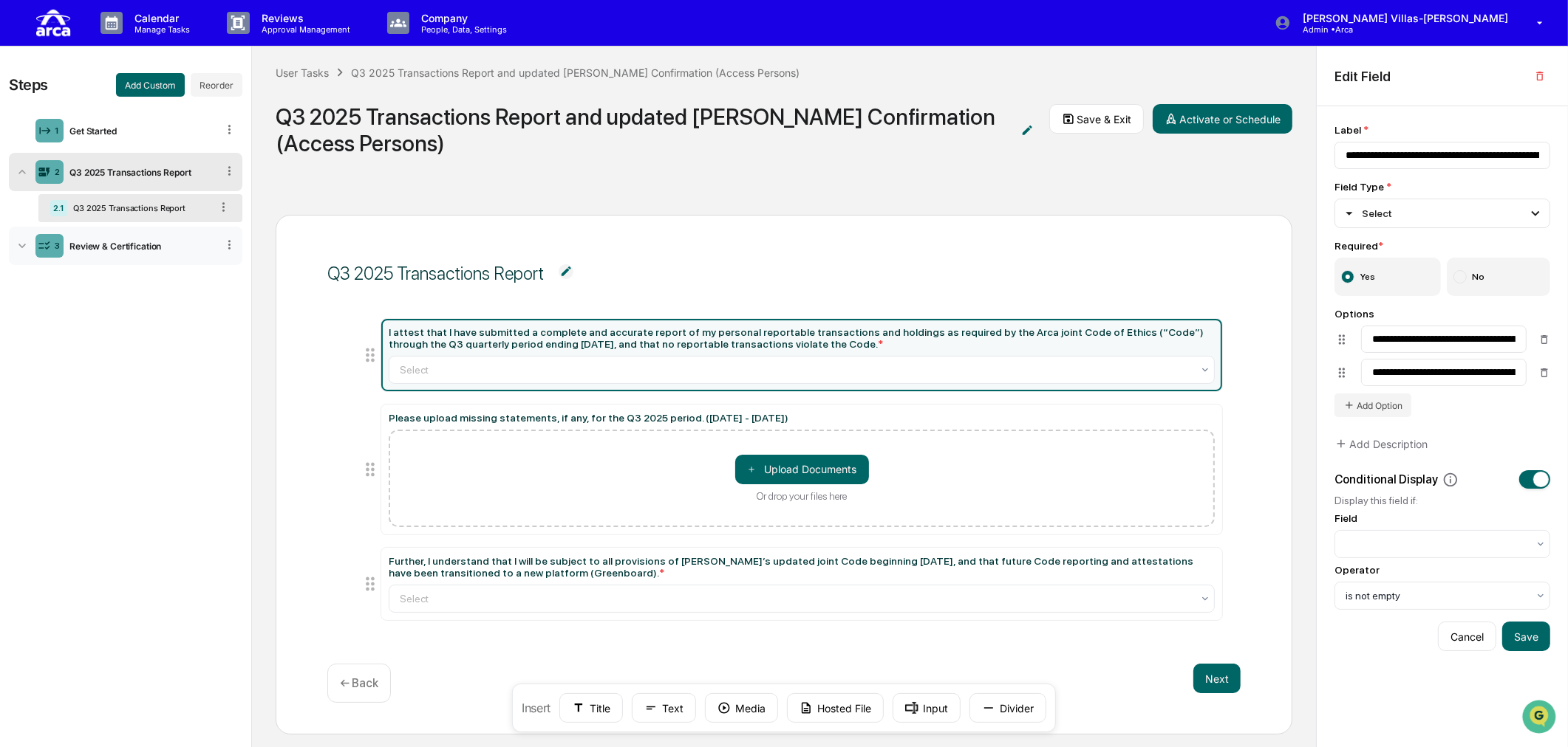
click at [15, 248] on icon at bounding box center [22, 245] width 15 height 15
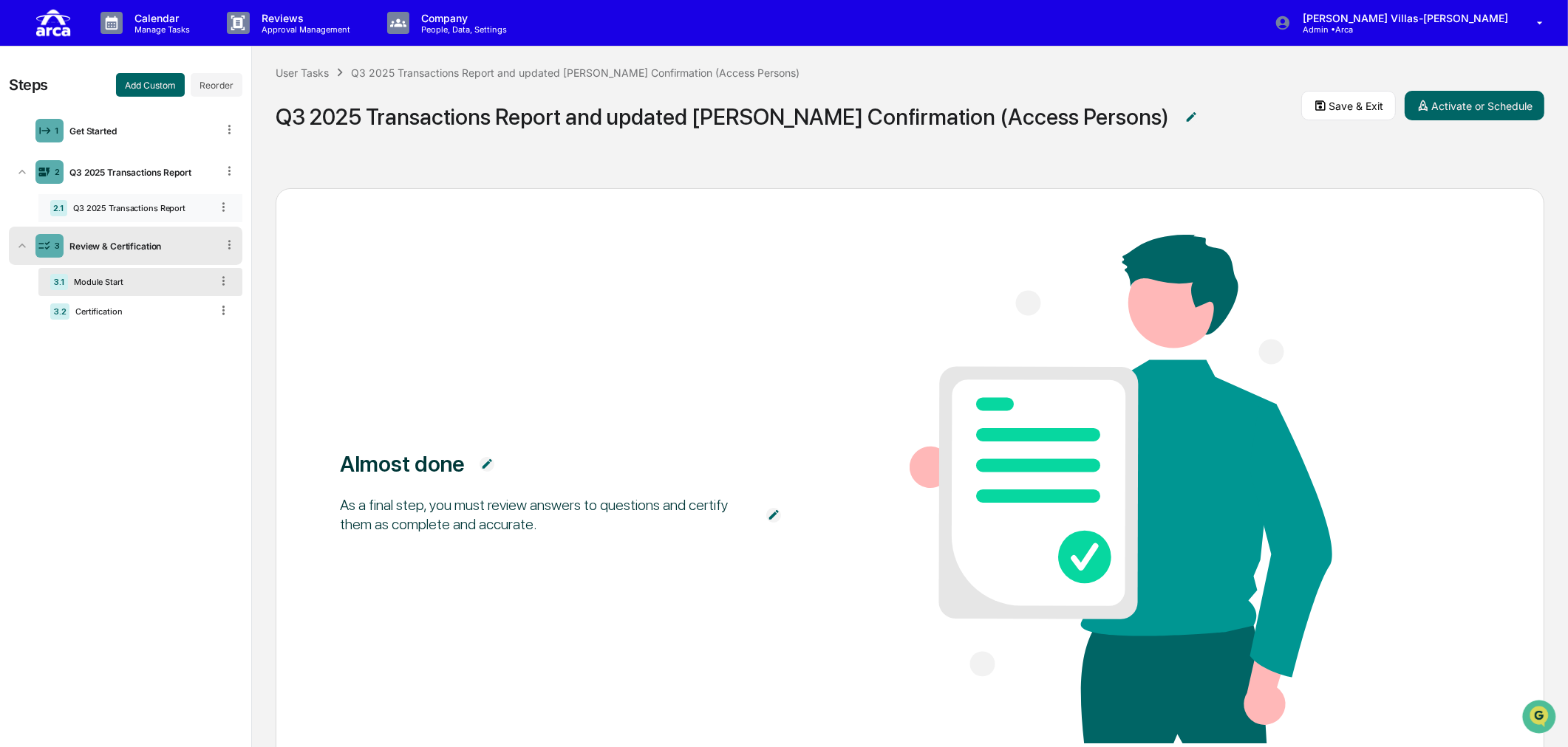
click at [136, 204] on div "Q3 2025 Transactions Report" at bounding box center [138, 208] width 144 height 10
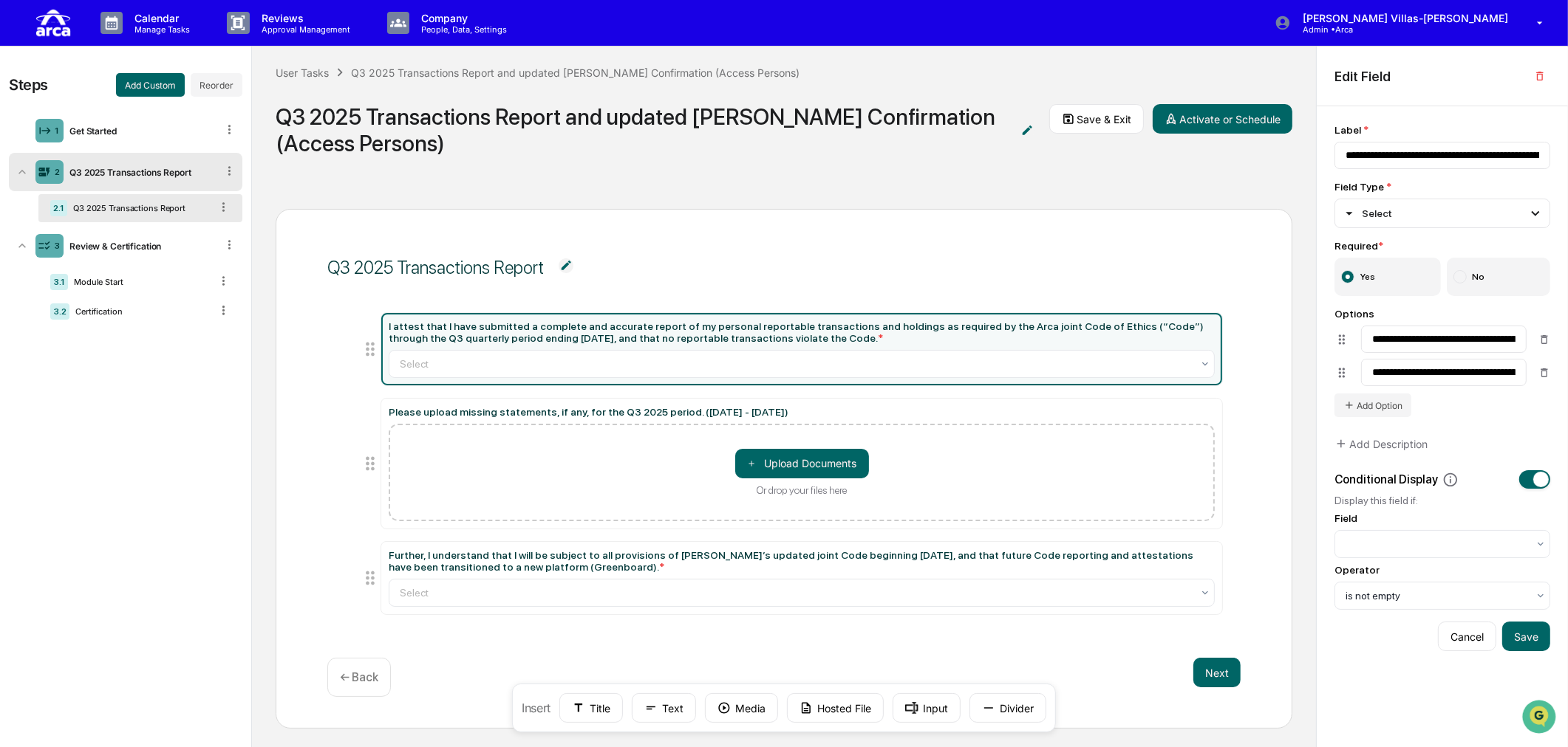
scroll to position [8, 0]
click at [72, 285] on div "Module Start" at bounding box center [139, 282] width 143 height 10
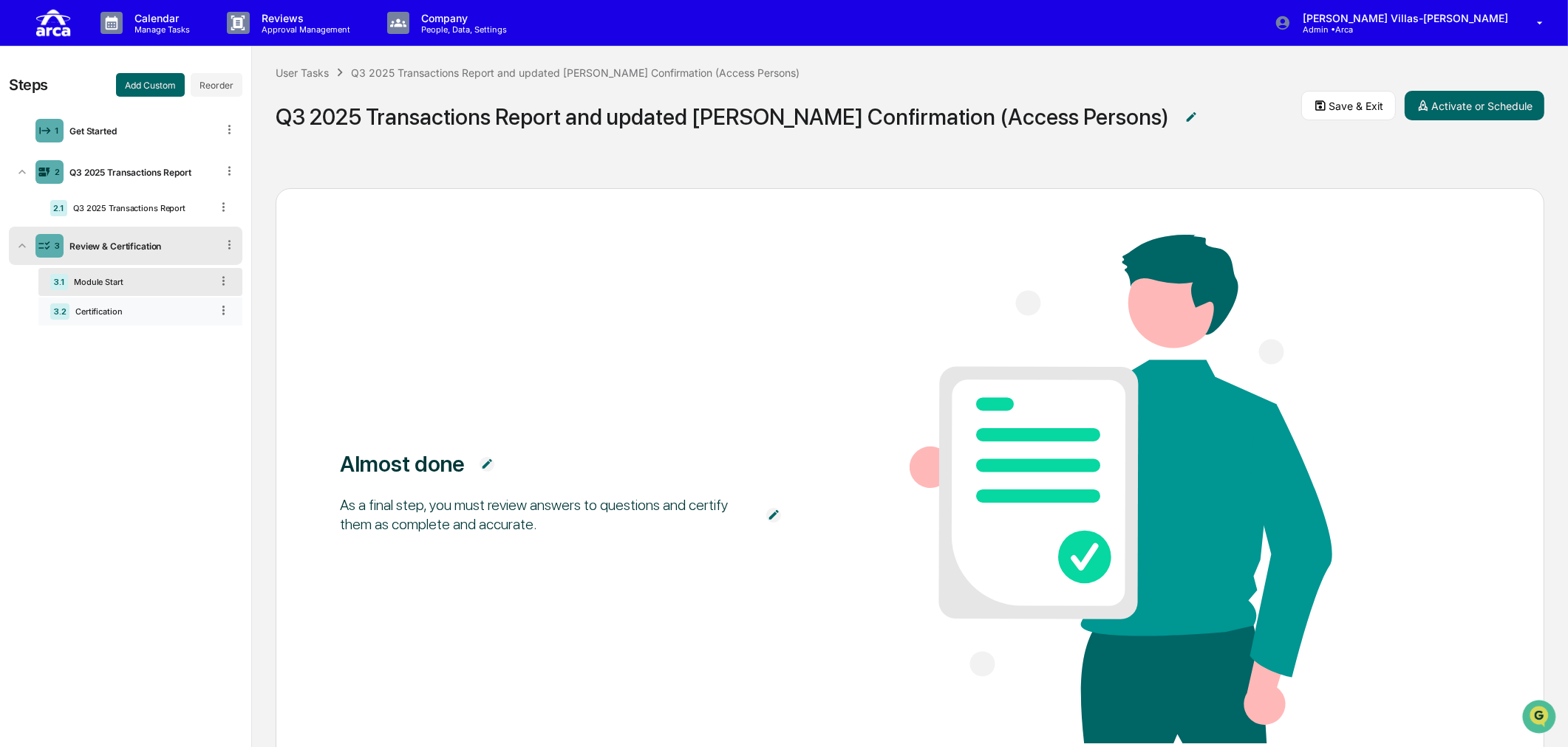
click at [114, 305] on div "3.2 Certification" at bounding box center [140, 311] width 204 height 28
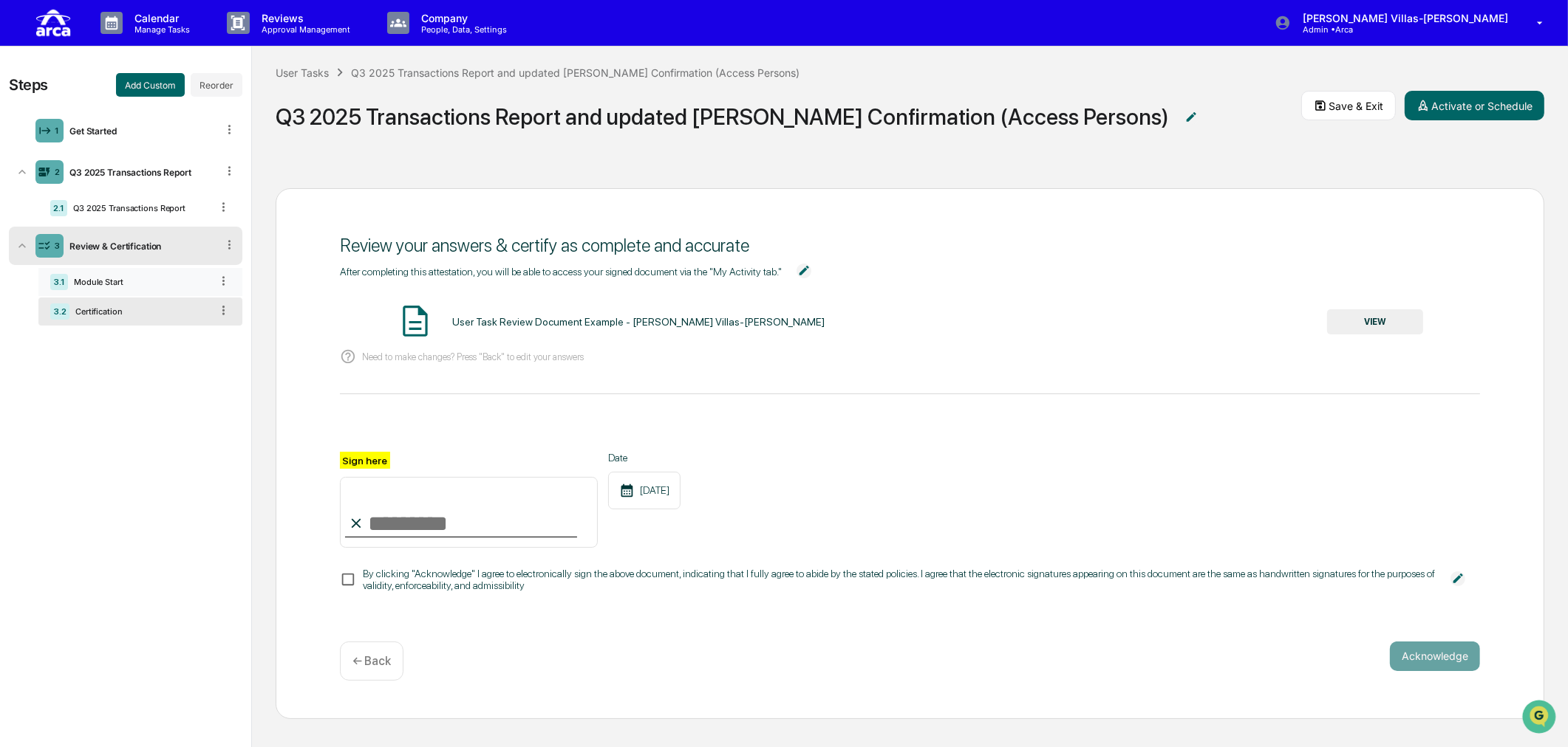
click at [121, 279] on div "Module Start" at bounding box center [139, 282] width 143 height 10
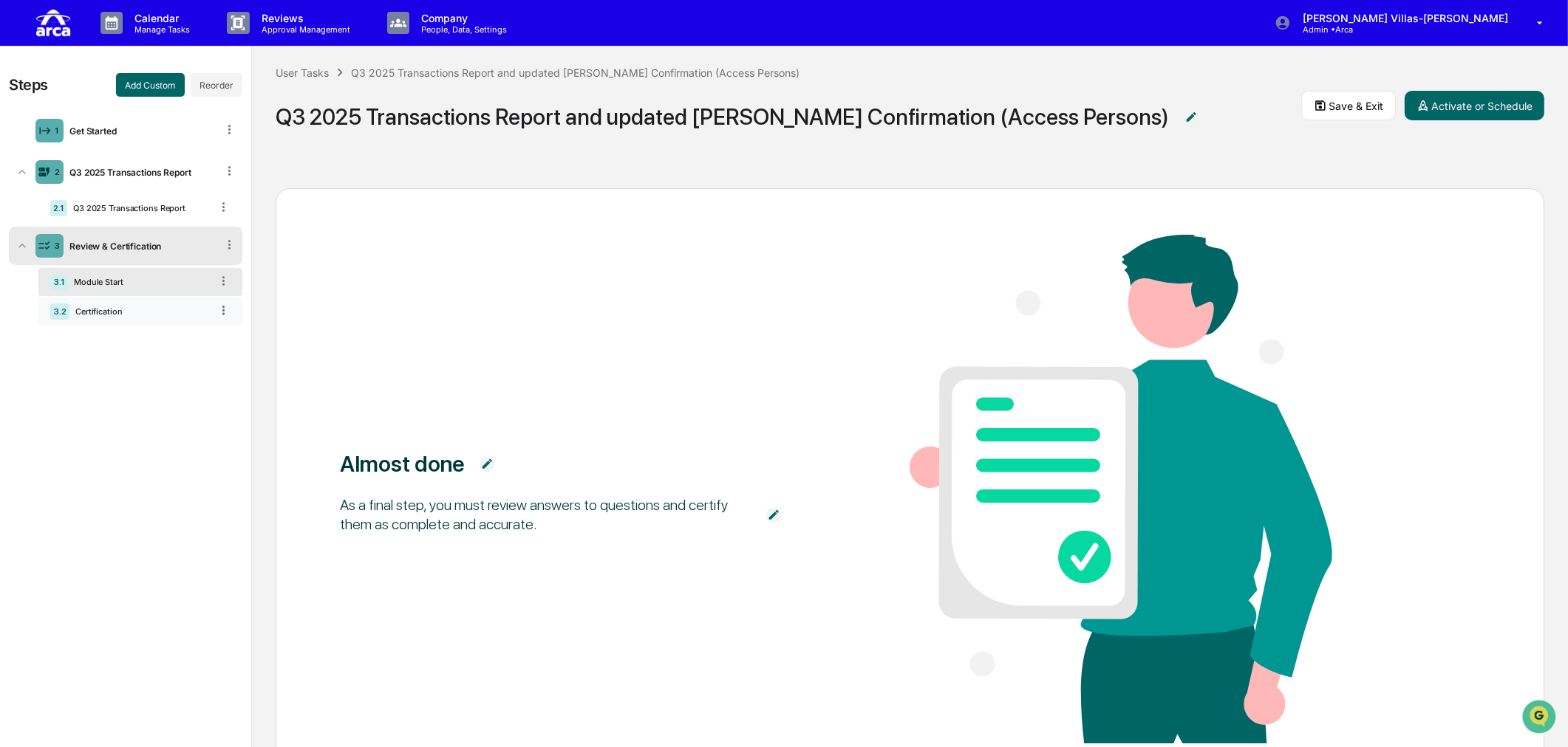
click at [97, 311] on div "Certification" at bounding box center [140, 311] width 141 height 10
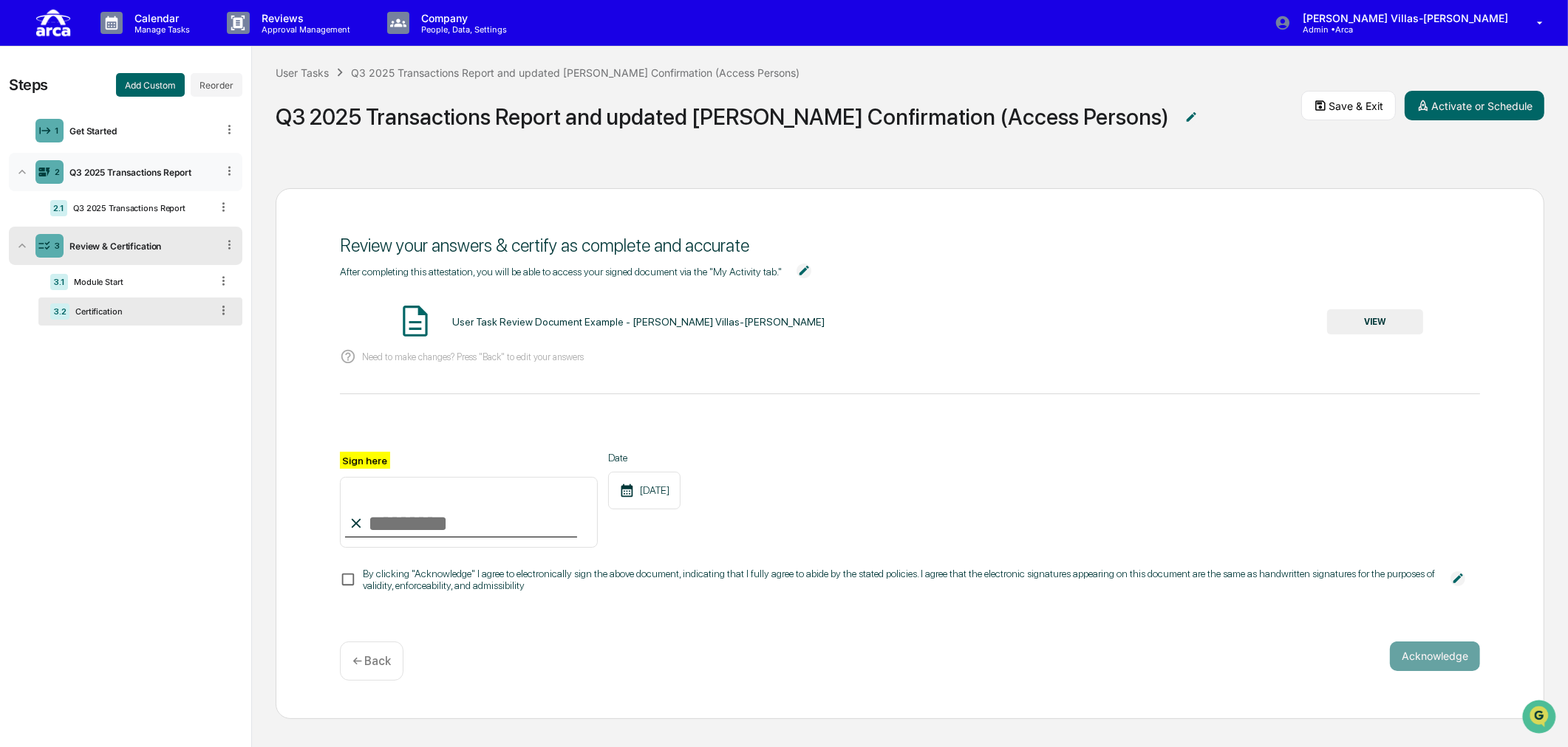
click at [117, 168] on div "Q3 2025 Transactions Report" at bounding box center [140, 172] width 153 height 11
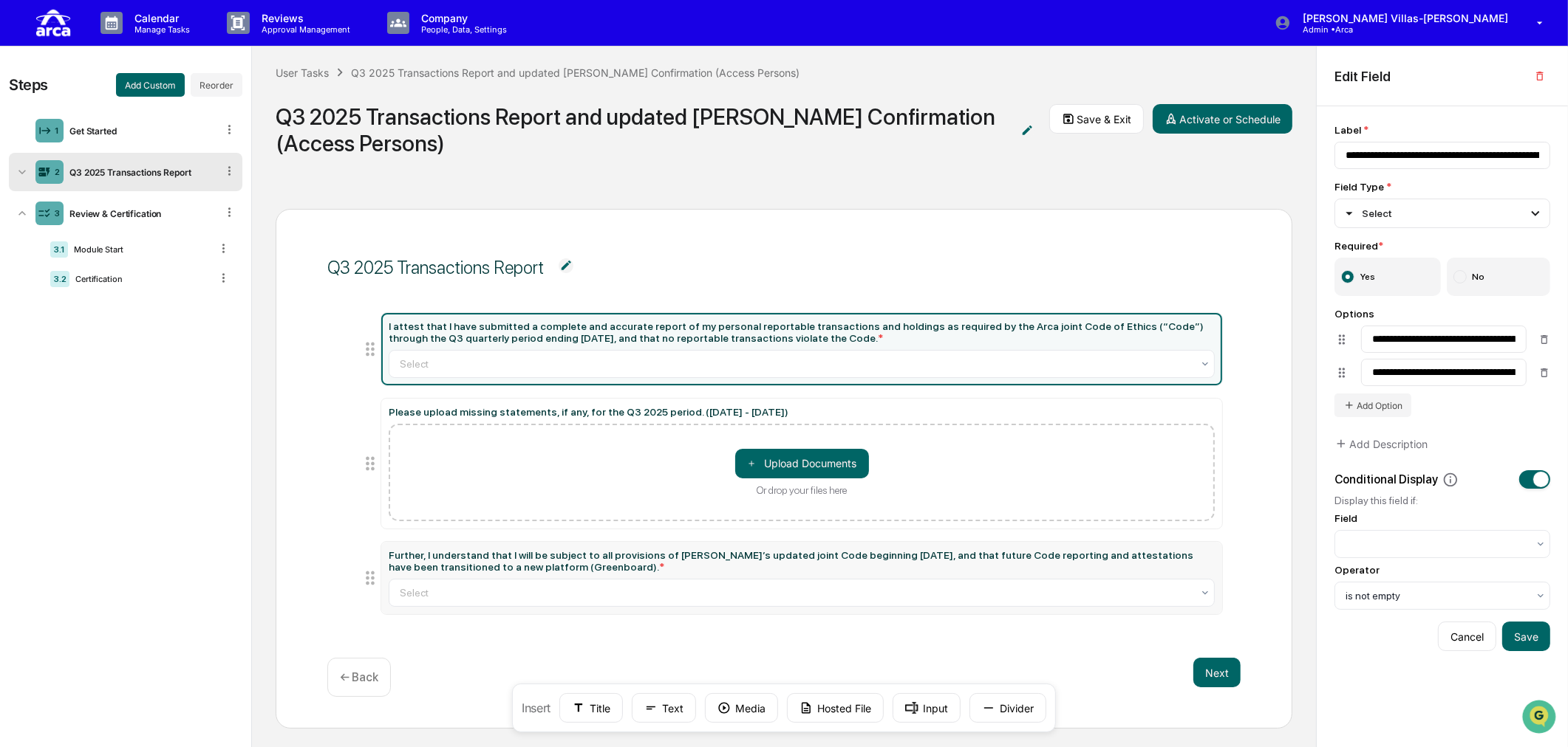
scroll to position [8, 0]
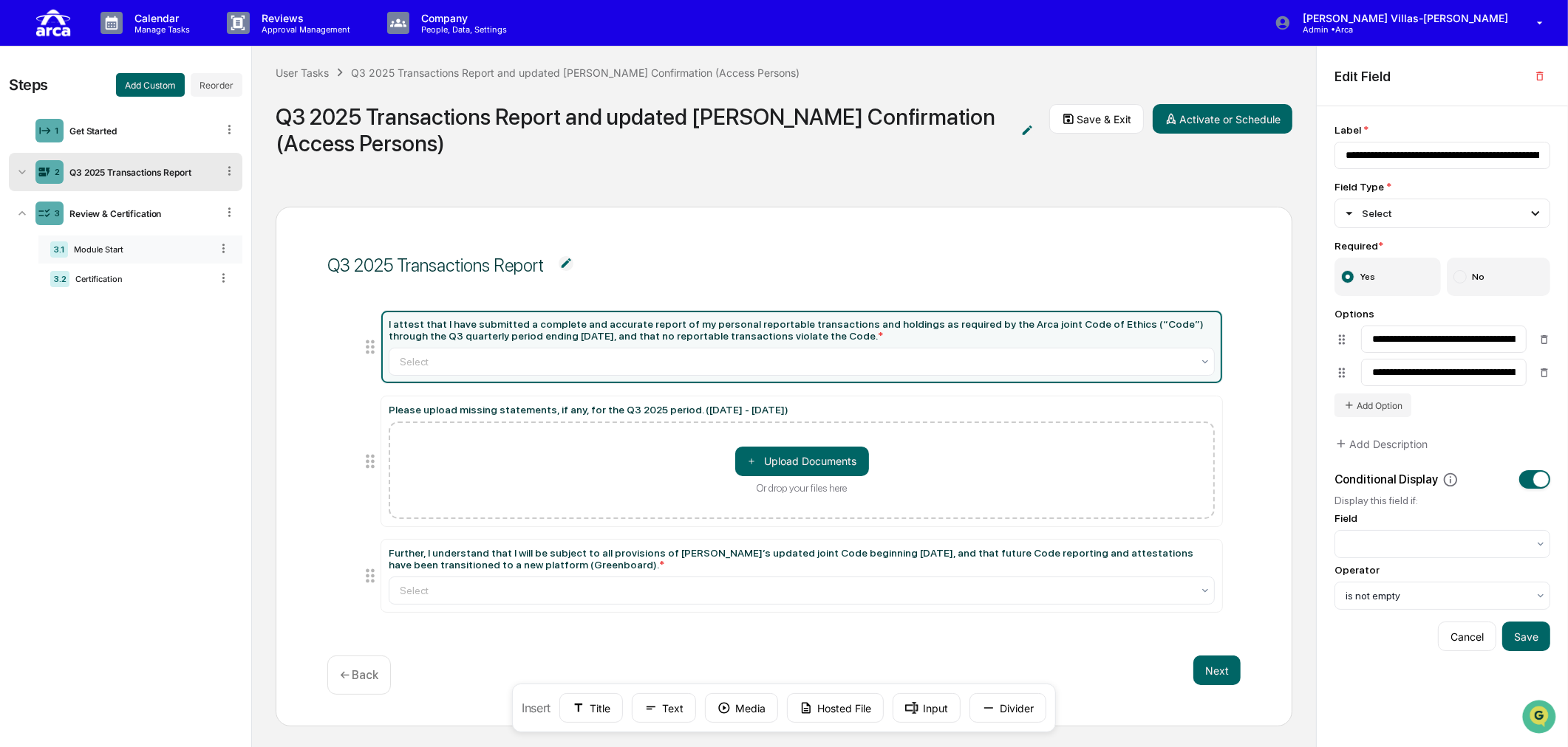
click at [109, 242] on div "3.1 Module Start" at bounding box center [140, 249] width 204 height 28
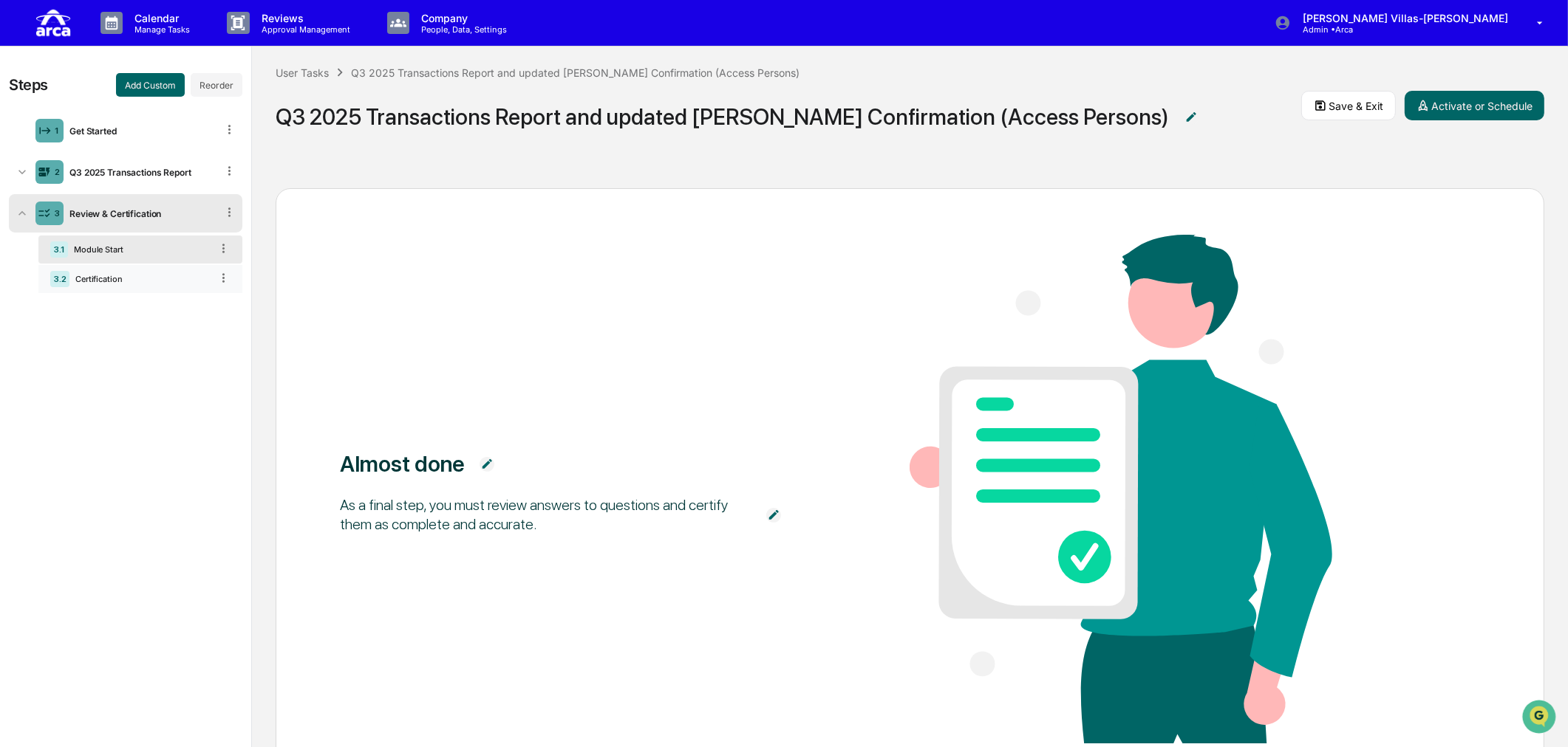
click at [96, 279] on div "Certification" at bounding box center [140, 279] width 141 height 10
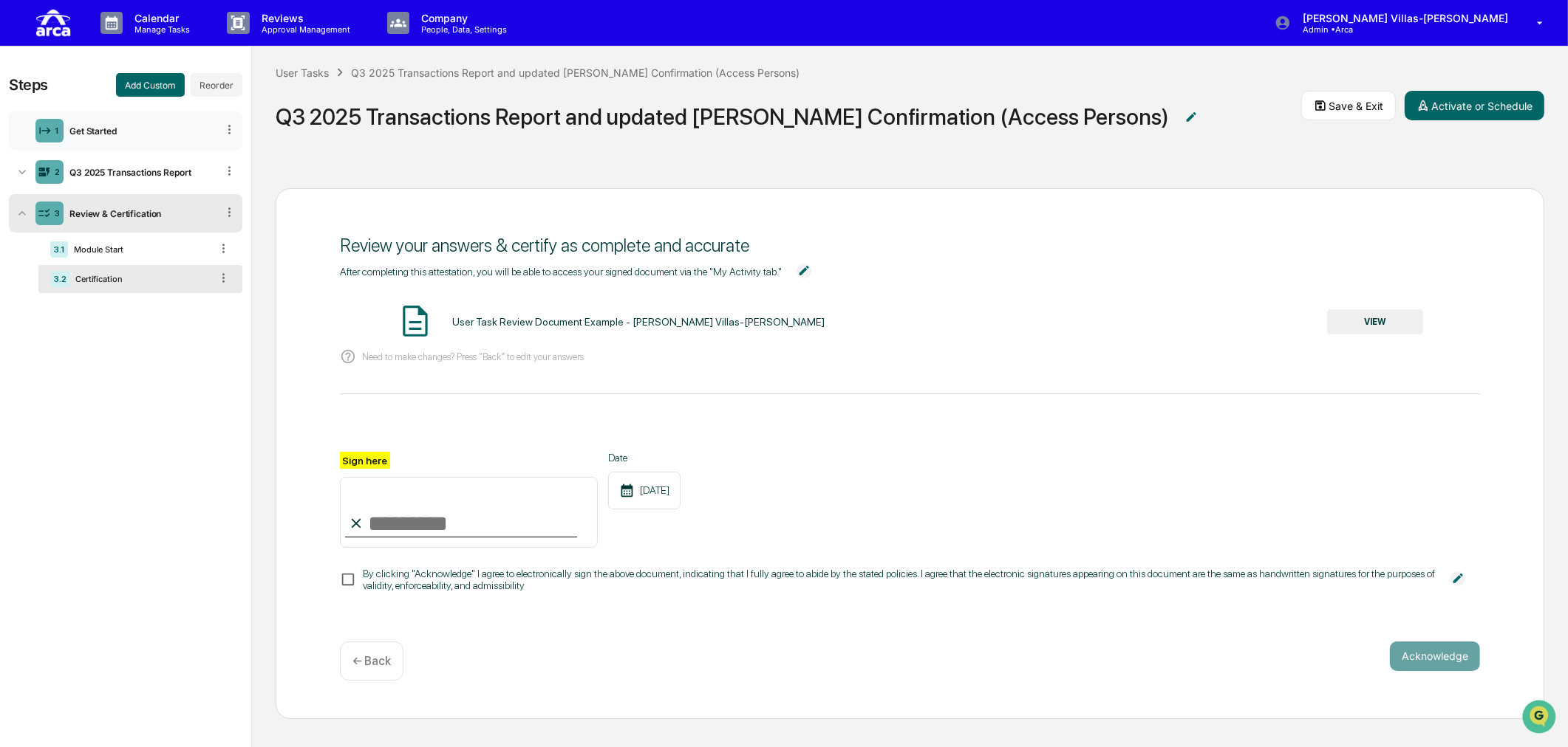
click at [136, 133] on div "Get Started" at bounding box center [140, 131] width 153 height 11
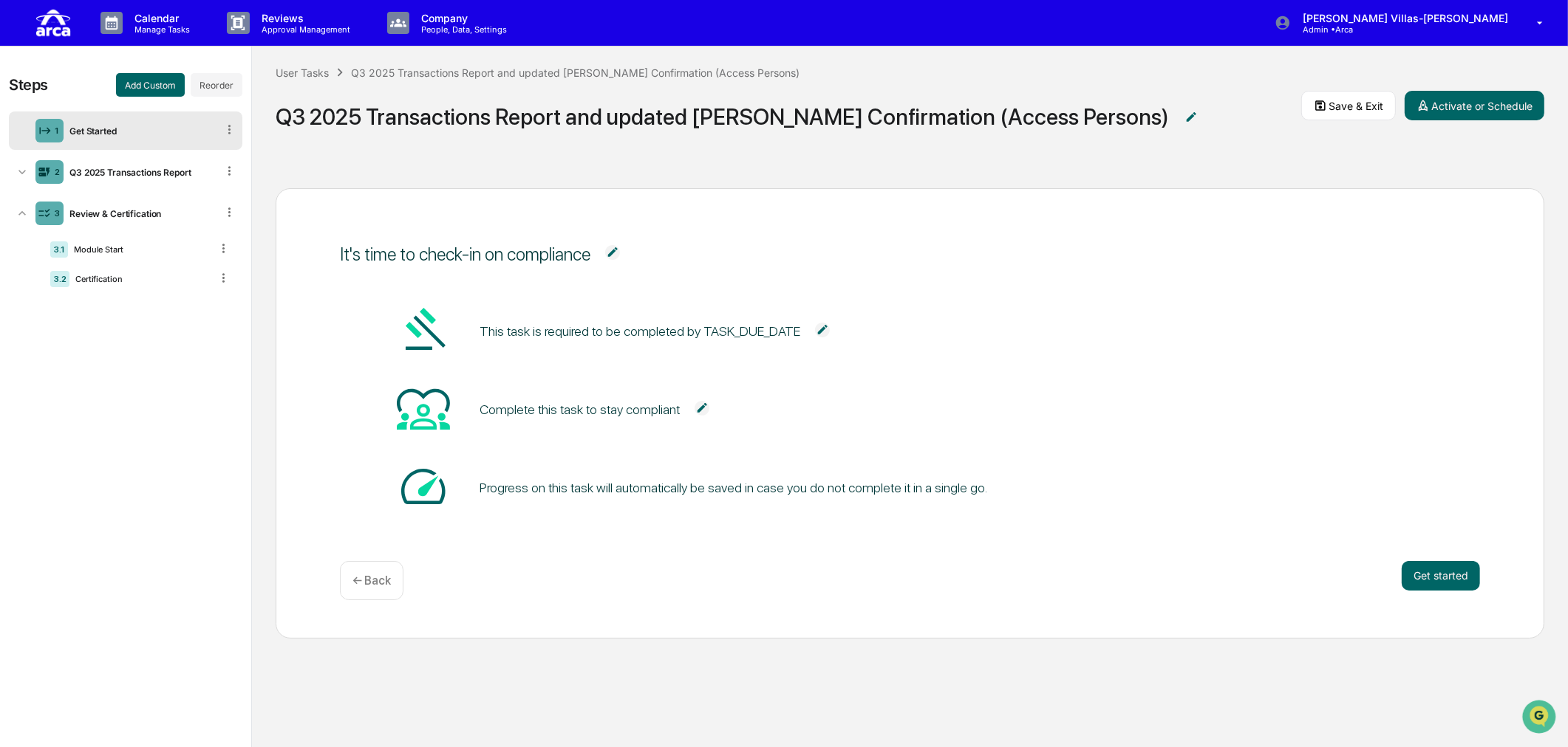
click at [172, 133] on div "Get Started" at bounding box center [140, 131] width 153 height 11
click at [166, 167] on div "Q3 2025 Transactions Report" at bounding box center [140, 172] width 153 height 11
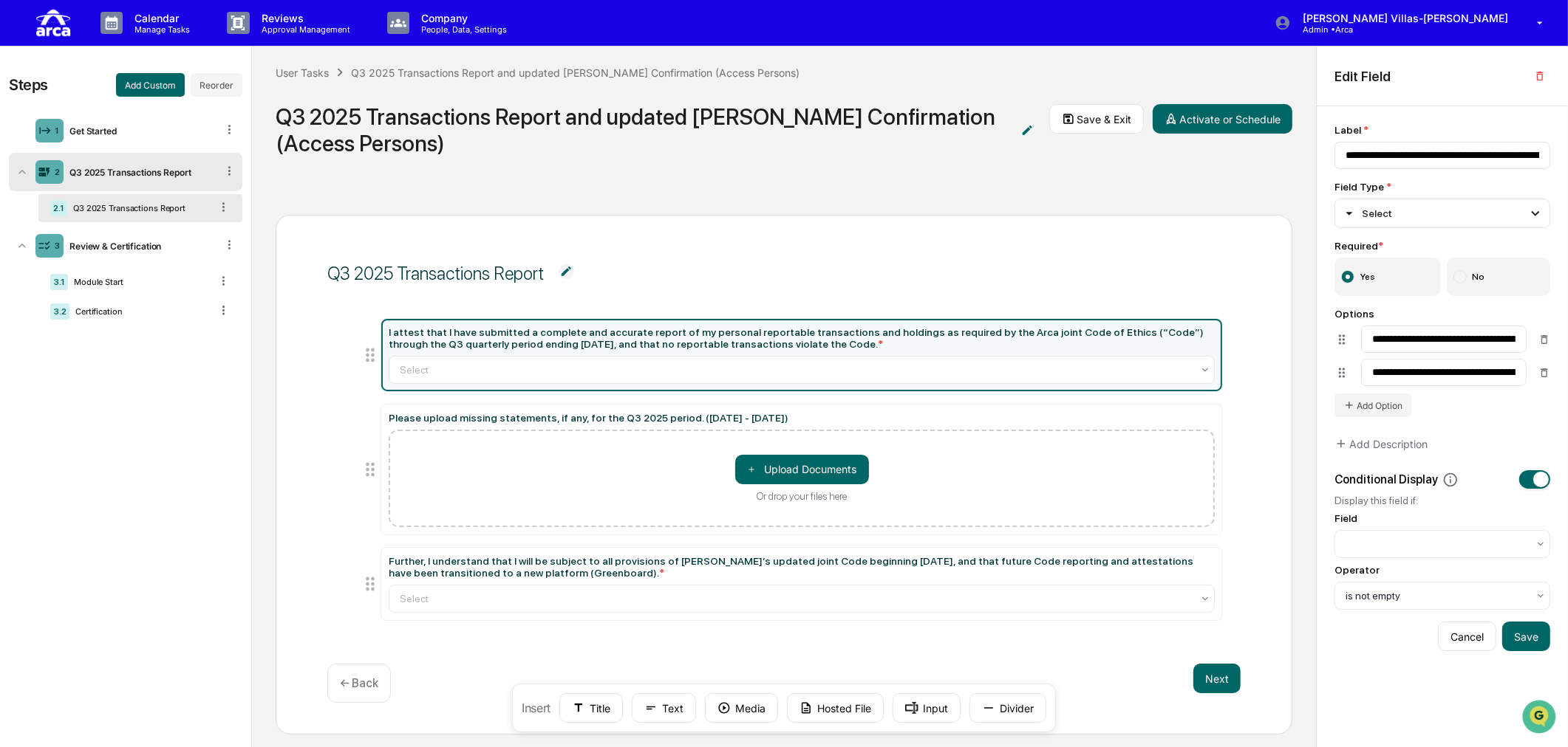
click at [429, 204] on div "Q3 2025 Transactions Report I attest that I have submitted a complete and accur…" at bounding box center [784, 469] width 1064 height 557
click at [157, 16] on p "Calendar" at bounding box center [160, 18] width 75 height 13
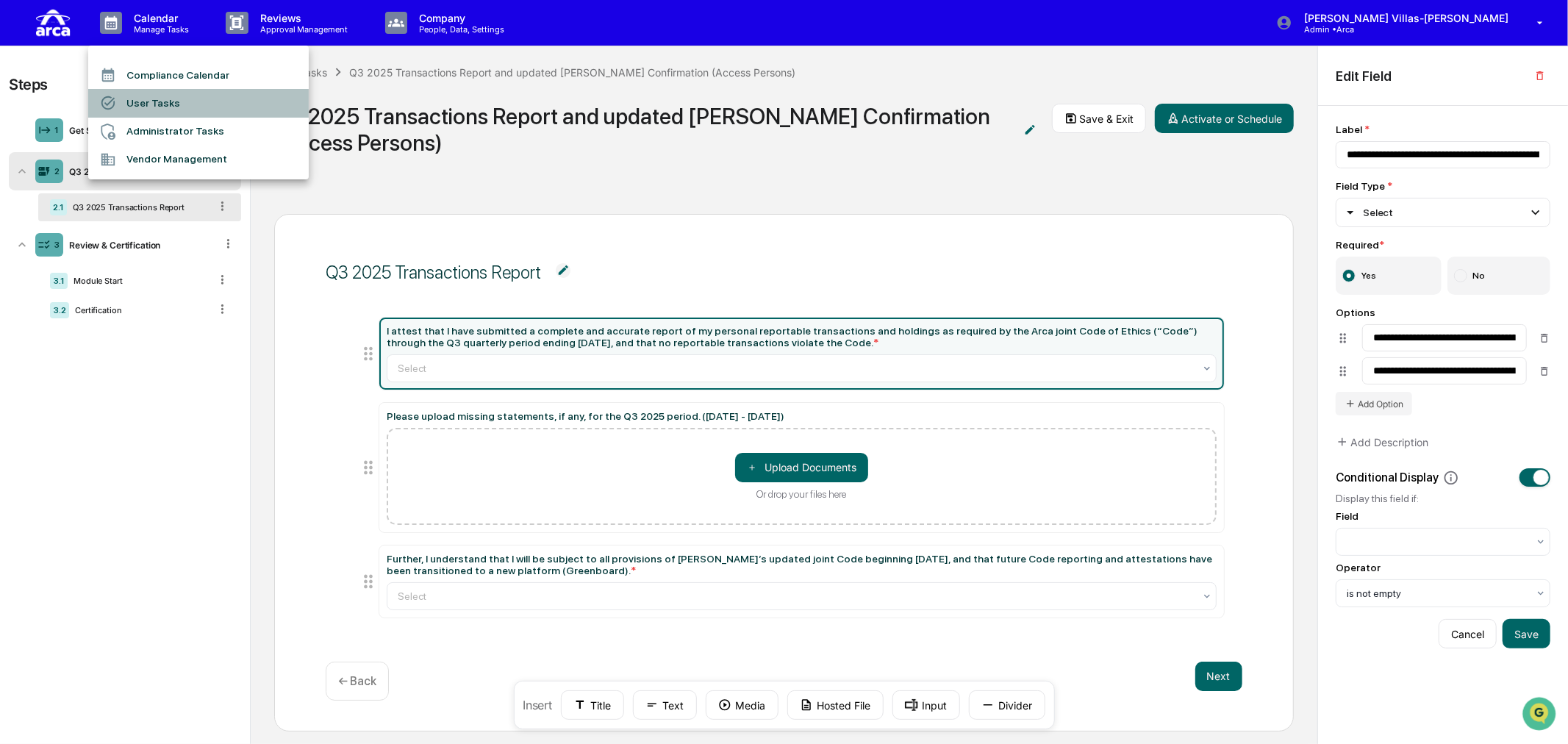
click at [154, 97] on li "User Tasks" at bounding box center [199, 103] width 221 height 28
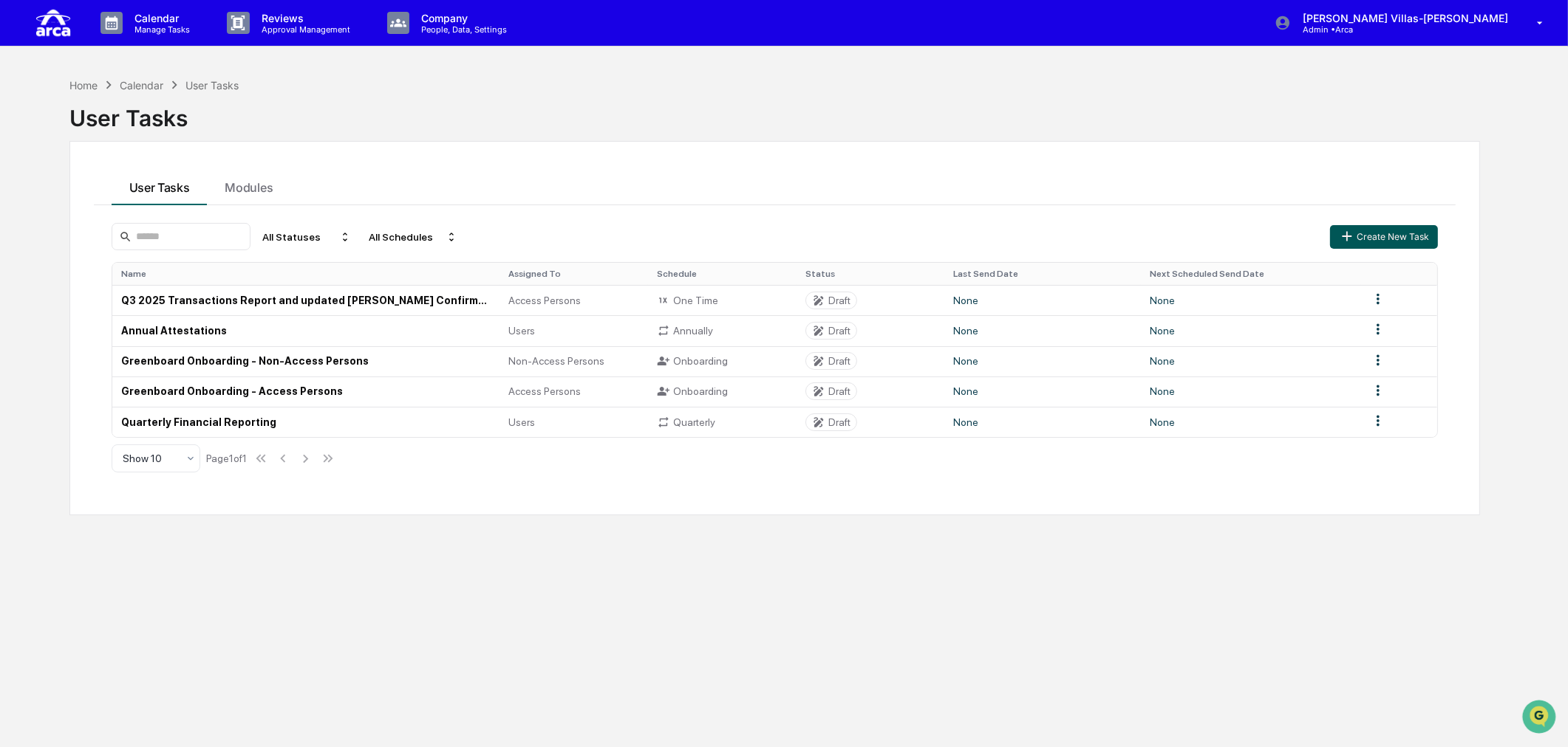
click at [1344, 237] on icon "button" at bounding box center [1346, 236] width 16 height 16
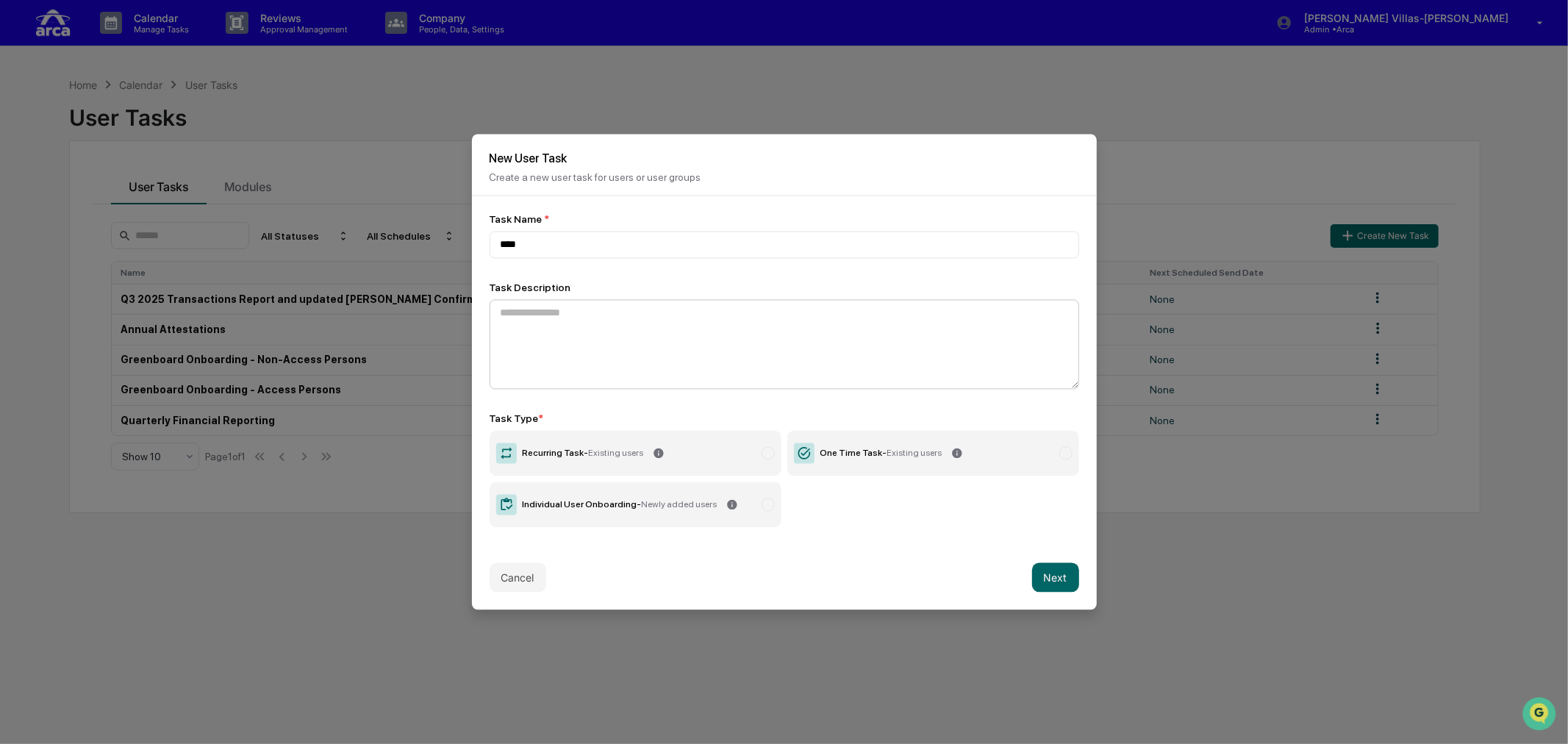
type input "****"
click at [645, 333] on textarea at bounding box center [784, 344] width 590 height 90
type textarea "****"
click at [899, 460] on label "One Time Task - Existing users" at bounding box center [933, 453] width 292 height 45
click at [1055, 572] on button "Next" at bounding box center [1055, 578] width 47 height 29
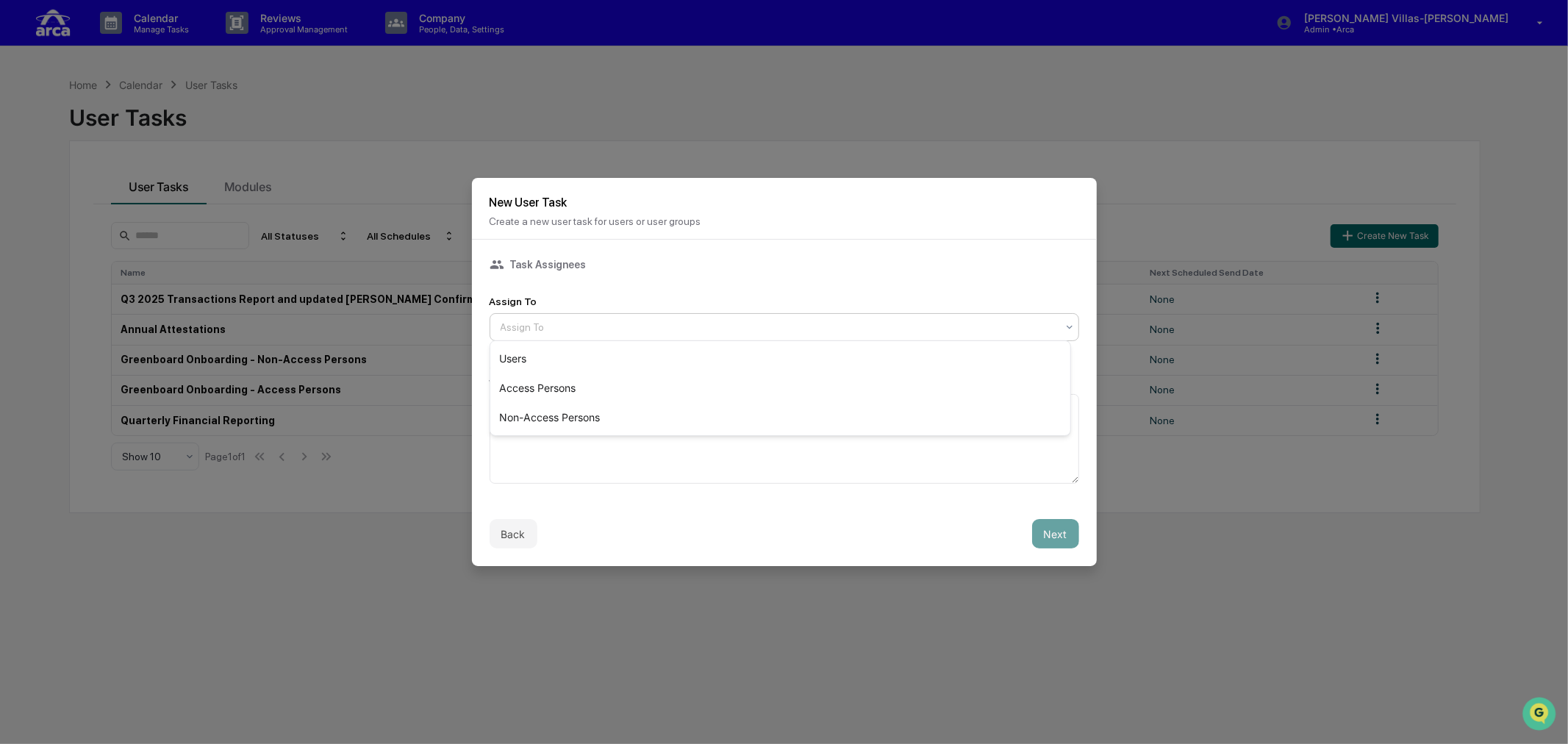
click at [516, 320] on div at bounding box center [778, 327] width 555 height 15
click at [577, 461] on textarea at bounding box center [784, 438] width 590 height 90
click at [501, 532] on button "Back" at bounding box center [514, 533] width 48 height 29
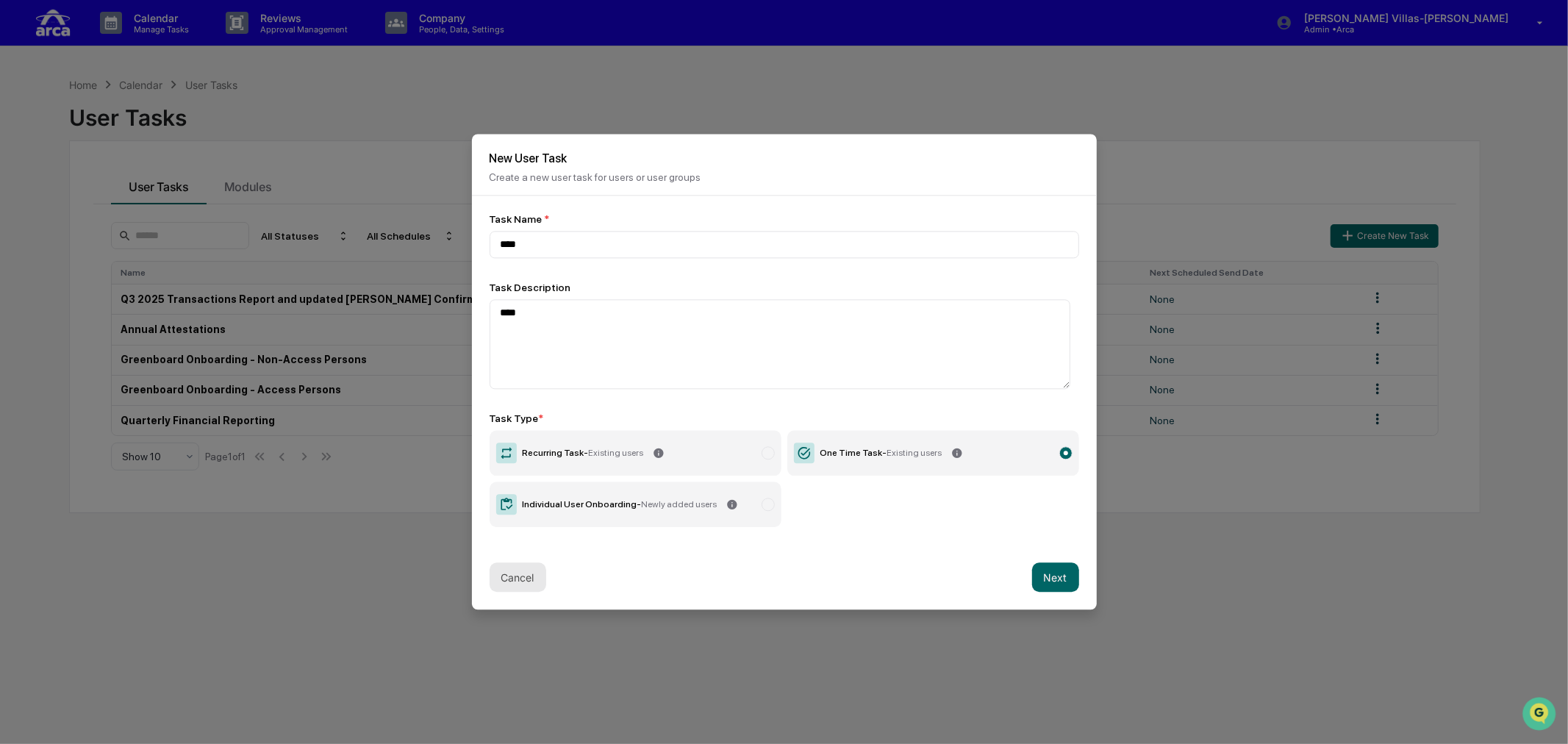
click at [530, 574] on button "Cancel" at bounding box center [518, 578] width 56 height 29
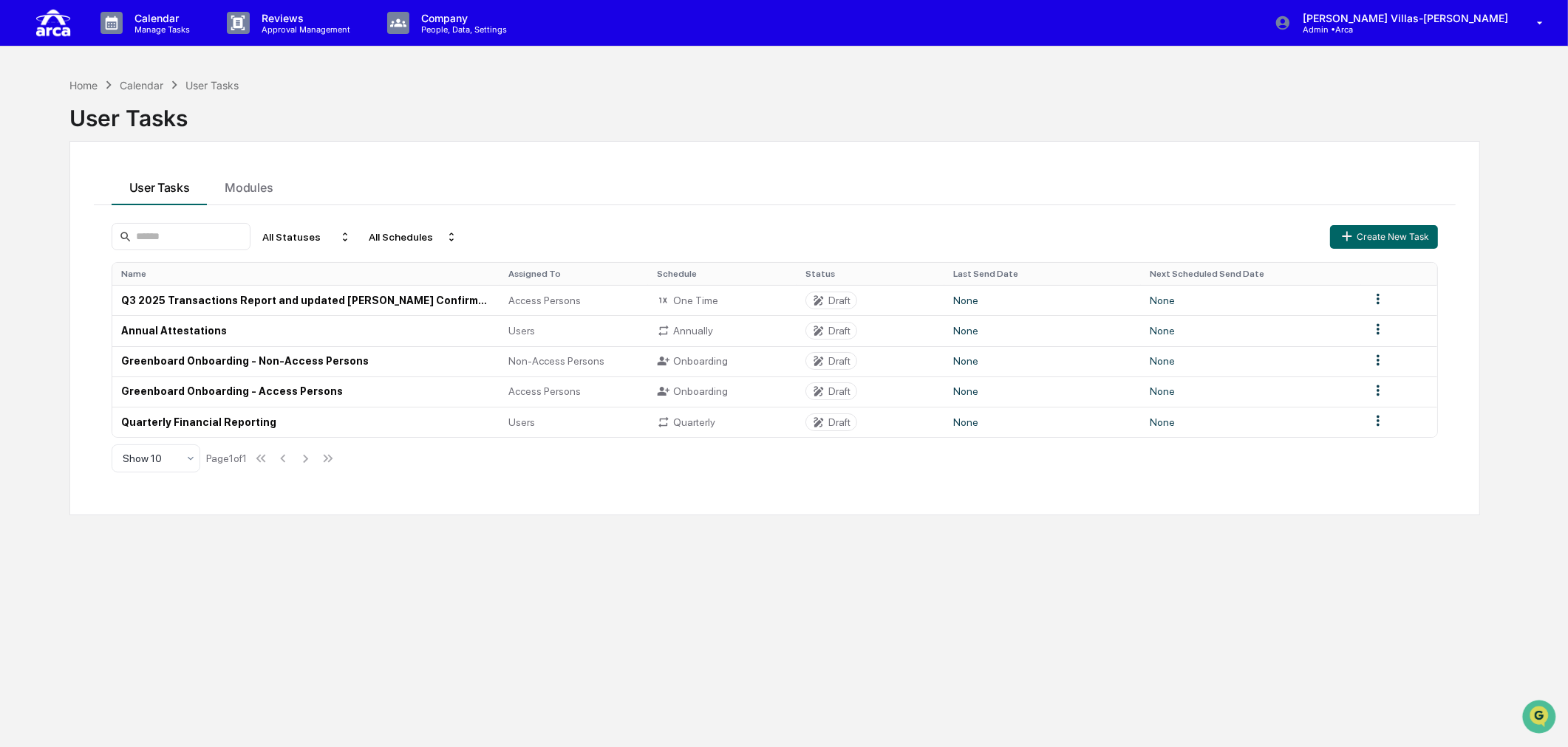
click at [411, 581] on div "Home Calendar User Tasks User Tasks User Tasks Modules All Statuses All Schedul…" at bounding box center [775, 444] width 1455 height 747
click at [550, 639] on div "Home Calendar User Tasks User Tasks User Tasks Modules All Statuses All Schedul…" at bounding box center [775, 444] width 1455 height 747
click at [1012, 673] on div "Home Calendar User Tasks User Tasks User Tasks Modules All Statuses All Schedul…" at bounding box center [775, 444] width 1455 height 747
click at [414, 581] on div "Home Calendar User Tasks User Tasks User Tasks Modules All Statuses All Schedul…" at bounding box center [775, 444] width 1455 height 747
click at [418, 607] on div "Home Calendar User Tasks User Tasks User Tasks Modules All Statuses All Schedul…" at bounding box center [775, 444] width 1455 height 747
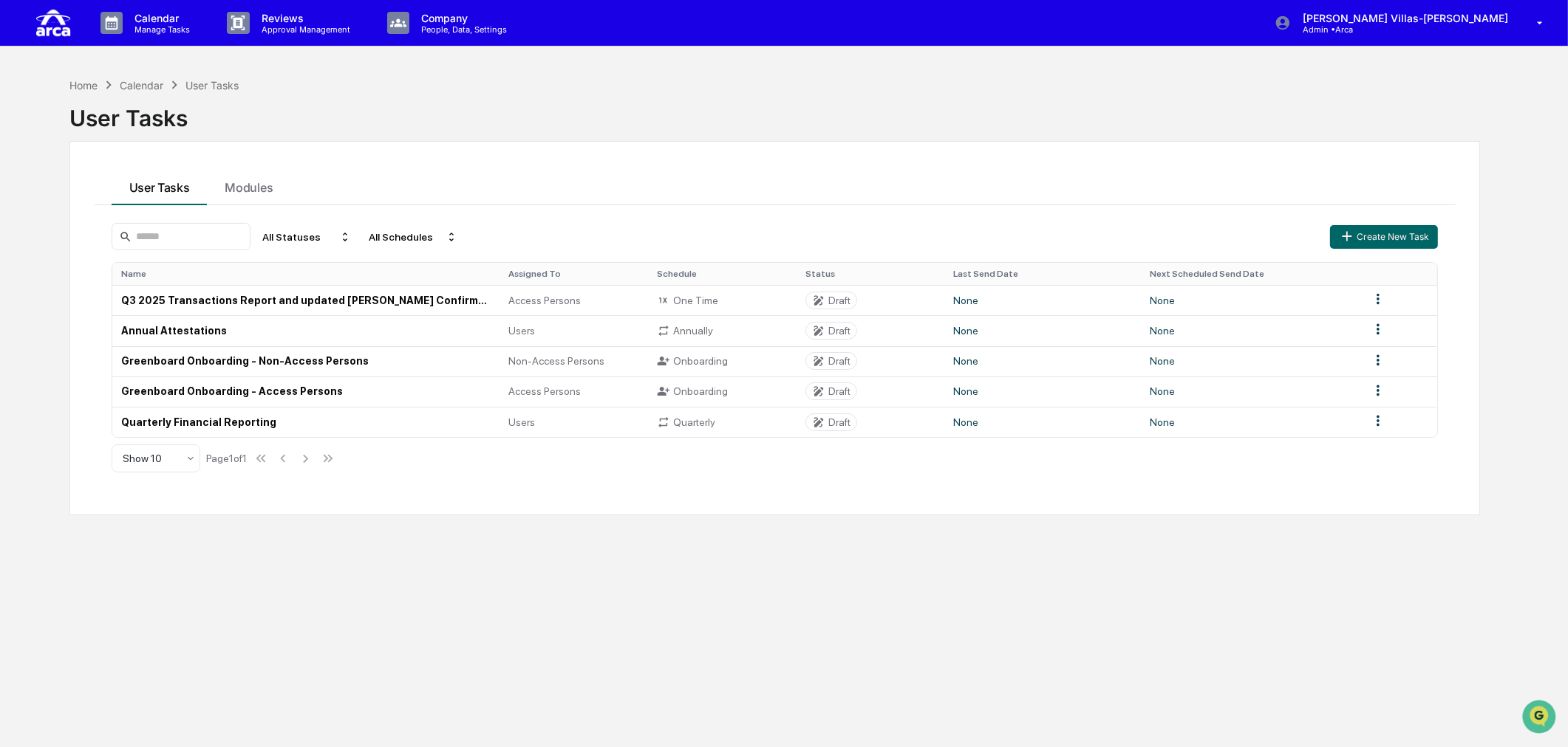
click at [399, 622] on div "Home Calendar User Tasks User Tasks User Tasks Modules All Statuses All Schedul…" at bounding box center [775, 444] width 1455 height 747
click at [815, 597] on div "Home Calendar User Tasks User Tasks User Tasks Modules All Statuses All Schedul…" at bounding box center [775, 444] width 1455 height 747
click at [280, 603] on div "Home Calendar User Tasks User Tasks User Tasks Modules All Statuses All Schedul…" at bounding box center [775, 444] width 1455 height 747
click at [592, 641] on div "Home Calendar User Tasks User Tasks User Tasks Modules All Statuses All Schedul…" at bounding box center [775, 444] width 1455 height 747
click at [716, 667] on div "Home Calendar User Tasks User Tasks User Tasks Modules All Statuses All Schedul…" at bounding box center [775, 444] width 1455 height 747
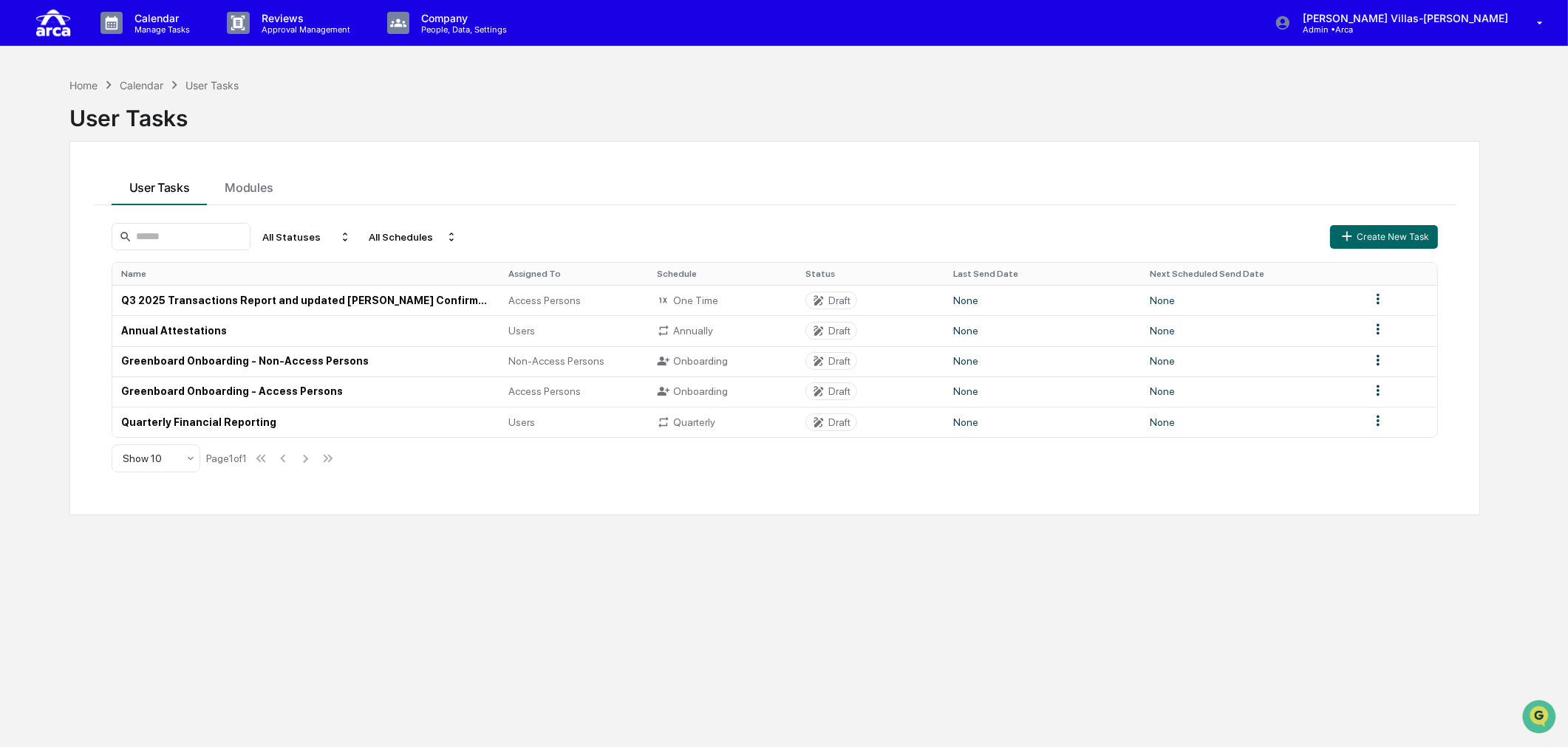
drag, startPoint x: 261, startPoint y: 630, endPoint x: 260, endPoint y: 598, distance: 32.0
click at [260, 598] on div "Home Calendar User Tasks User Tasks User Tasks Modules All Statuses All Schedul…" at bounding box center [775, 444] width 1455 height 747
click at [323, 115] on div "User Tasks" at bounding box center [775, 112] width 1411 height 39
click at [281, 592] on div "Home Calendar User Tasks User Tasks User Tasks Modules All Statuses All Schedul…" at bounding box center [775, 444] width 1455 height 747
click at [401, 608] on div "Home Calendar User Tasks User Tasks User Tasks Modules All Statuses All Schedul…" at bounding box center [775, 444] width 1455 height 747
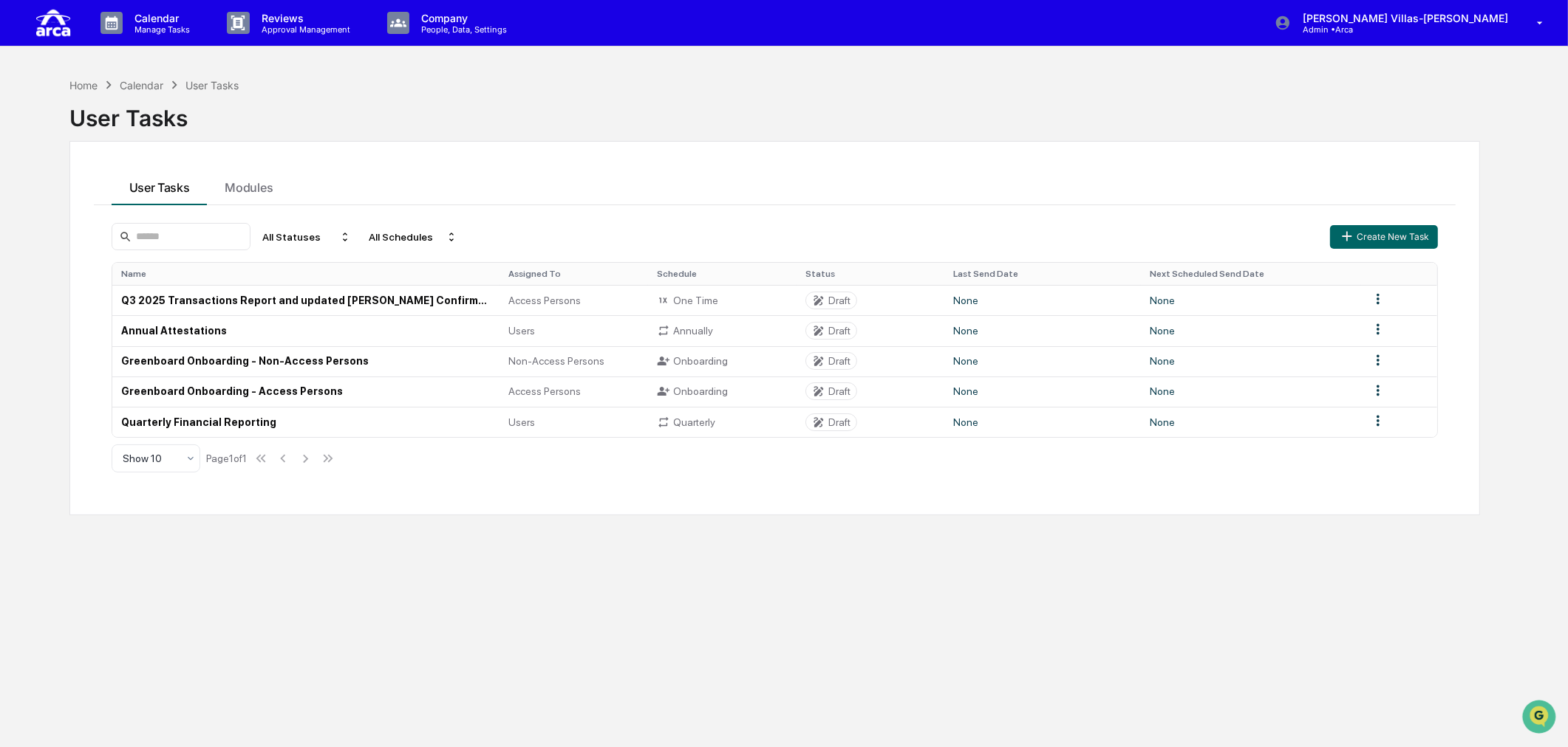
click at [730, 676] on div "Home Calendar User Tasks User Tasks User Tasks Modules All Statuses All Schedul…" at bounding box center [775, 444] width 1455 height 747
click at [626, 93] on div "User Tasks" at bounding box center [775, 112] width 1411 height 39
click at [382, 630] on div "Home Calendar User Tasks User Tasks User Tasks Modules All Statuses All Schedul…" at bounding box center [775, 444] width 1455 height 747
click at [500, 128] on div "User Tasks" at bounding box center [775, 112] width 1411 height 39
click at [271, 636] on div "Home Calendar User Tasks User Tasks User Tasks Modules All Statuses All Schedul…" at bounding box center [775, 444] width 1455 height 747
